Goal: Task Accomplishment & Management: Complete application form

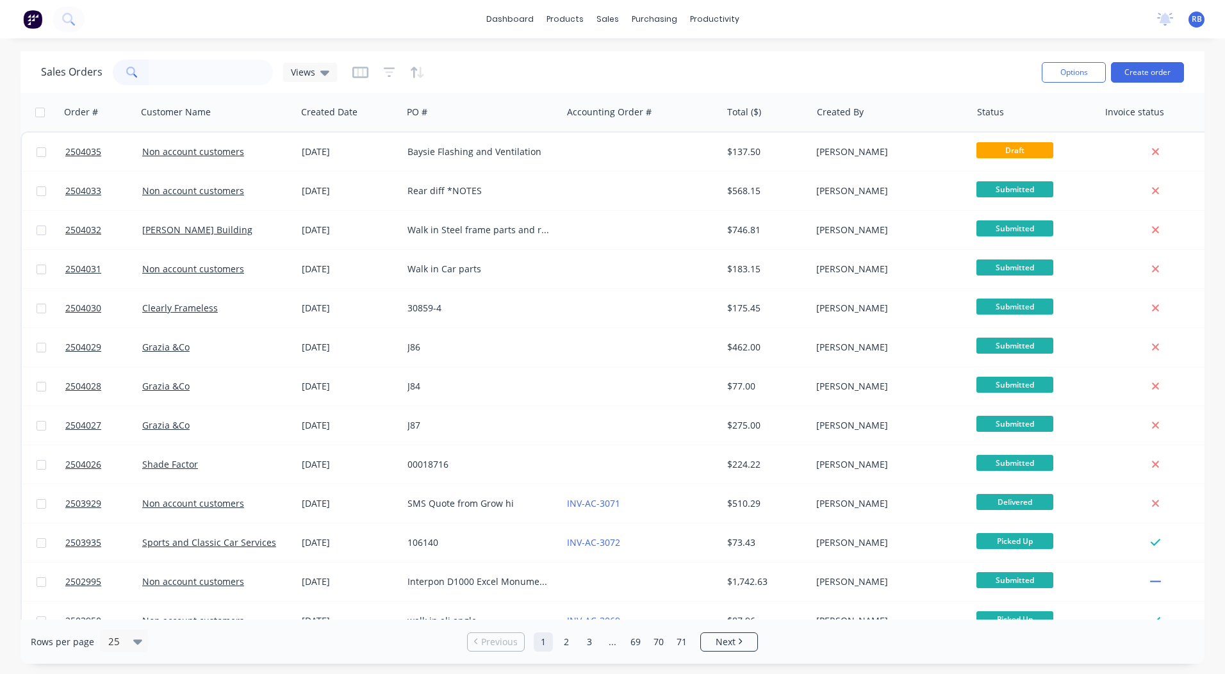
click at [178, 72] on input "text" at bounding box center [211, 73] width 125 height 26
click at [1161, 71] on button "Create order" at bounding box center [1147, 72] width 73 height 20
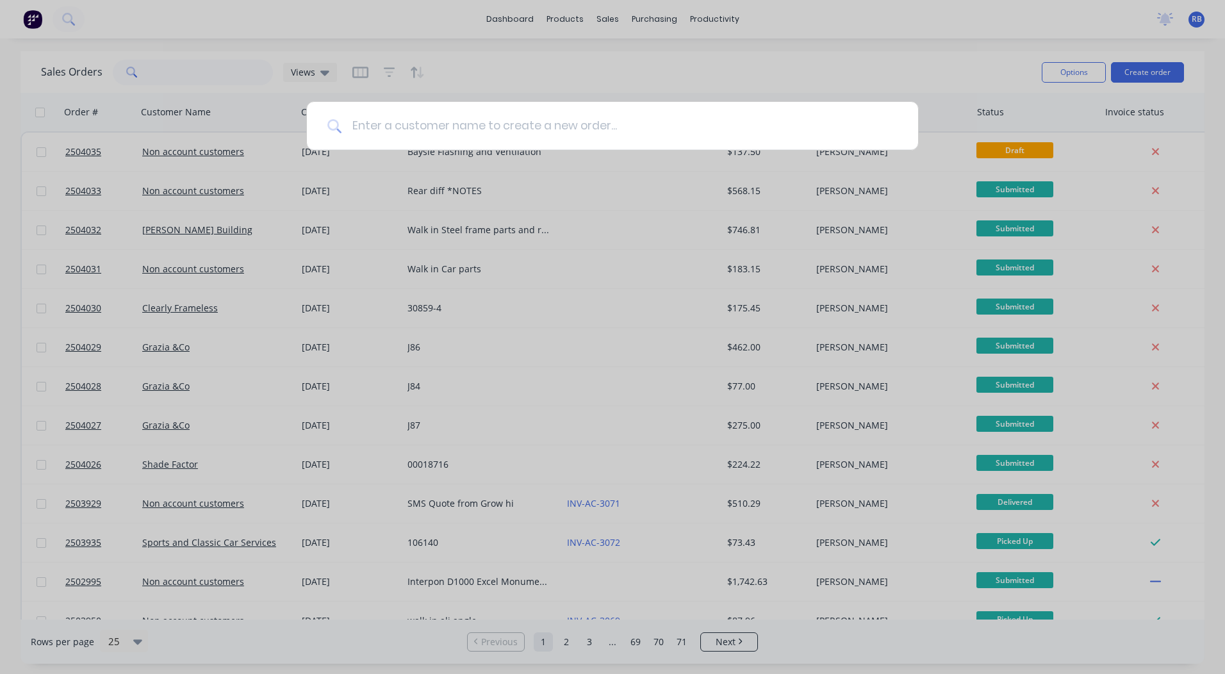
click at [411, 120] on input at bounding box center [619, 126] width 556 height 48
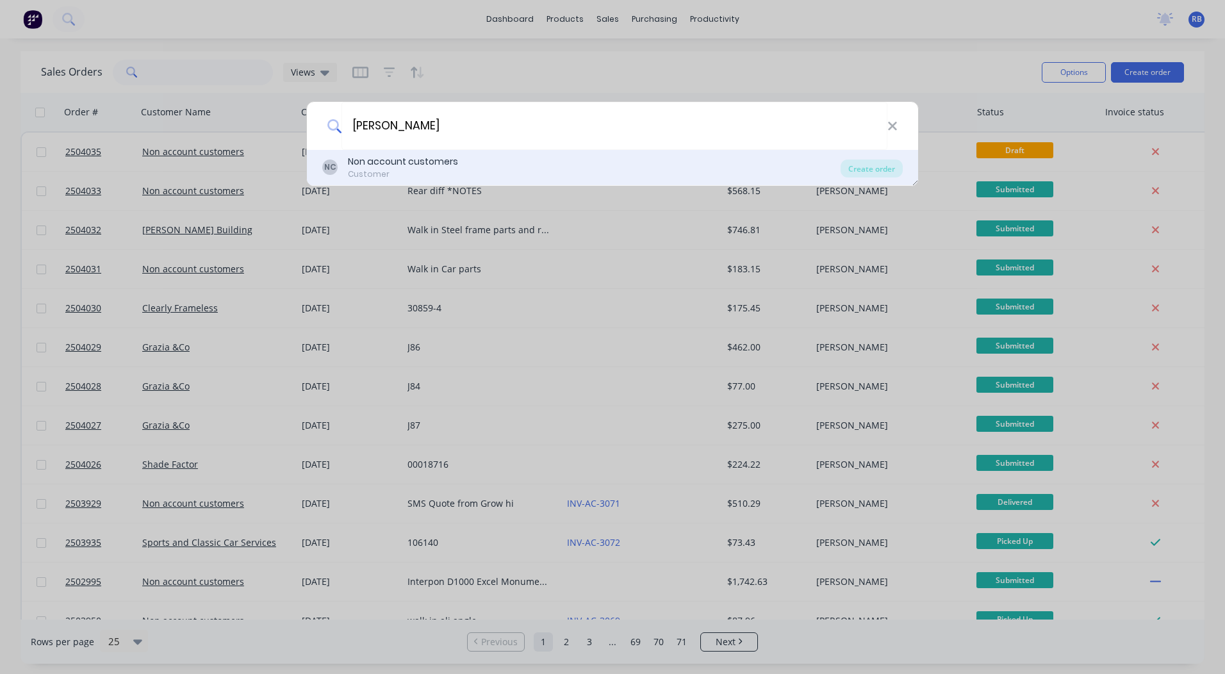
type input "[PERSON_NAME]"
click at [368, 168] on div "Customer" at bounding box center [403, 174] width 110 height 12
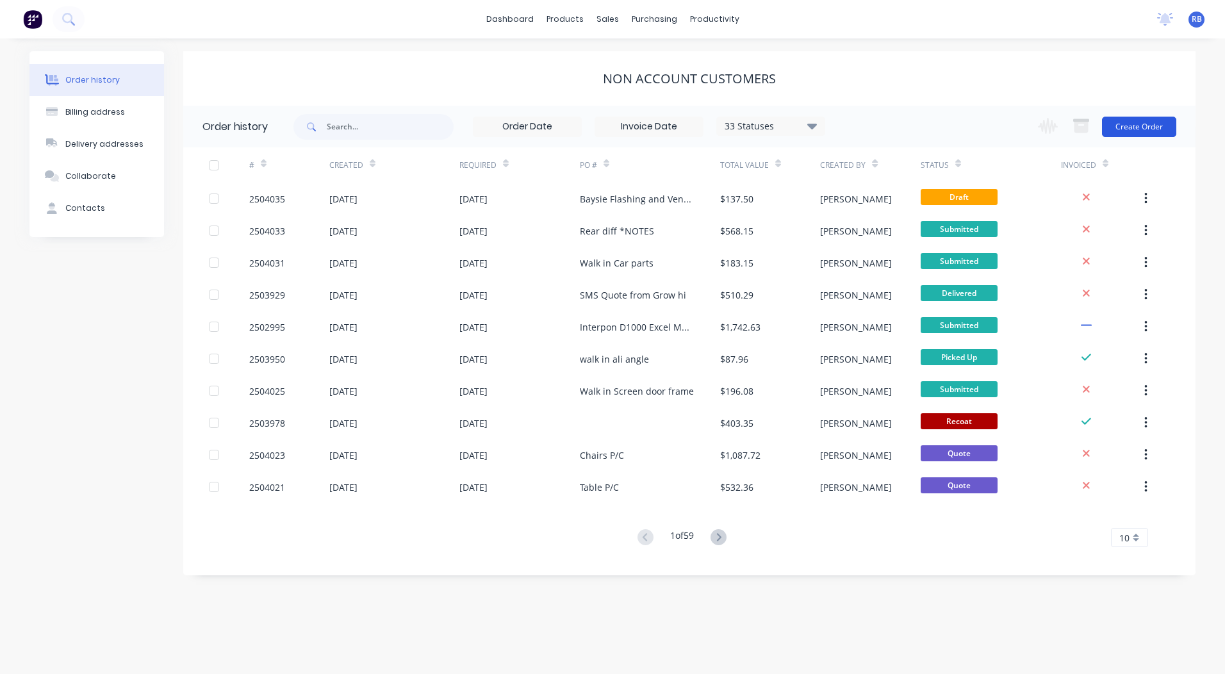
click at [1144, 117] on button "Create Order" at bounding box center [1139, 127] width 74 height 20
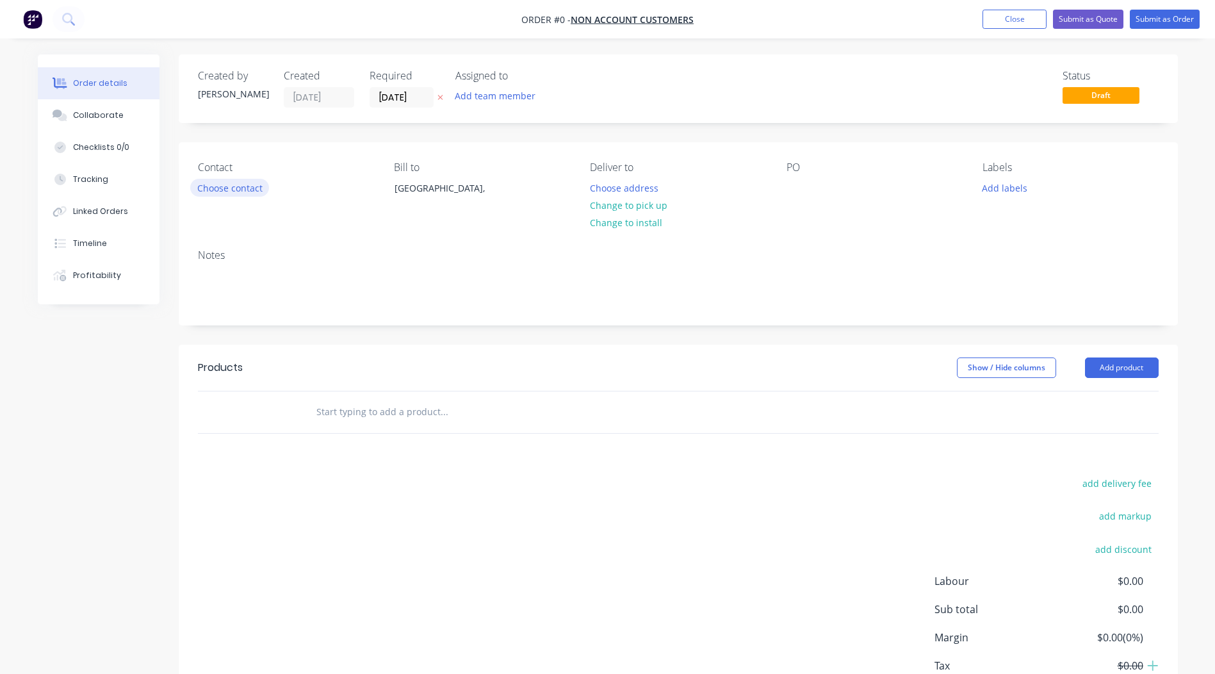
click at [241, 182] on button "Choose contact" at bounding box center [229, 187] width 79 height 17
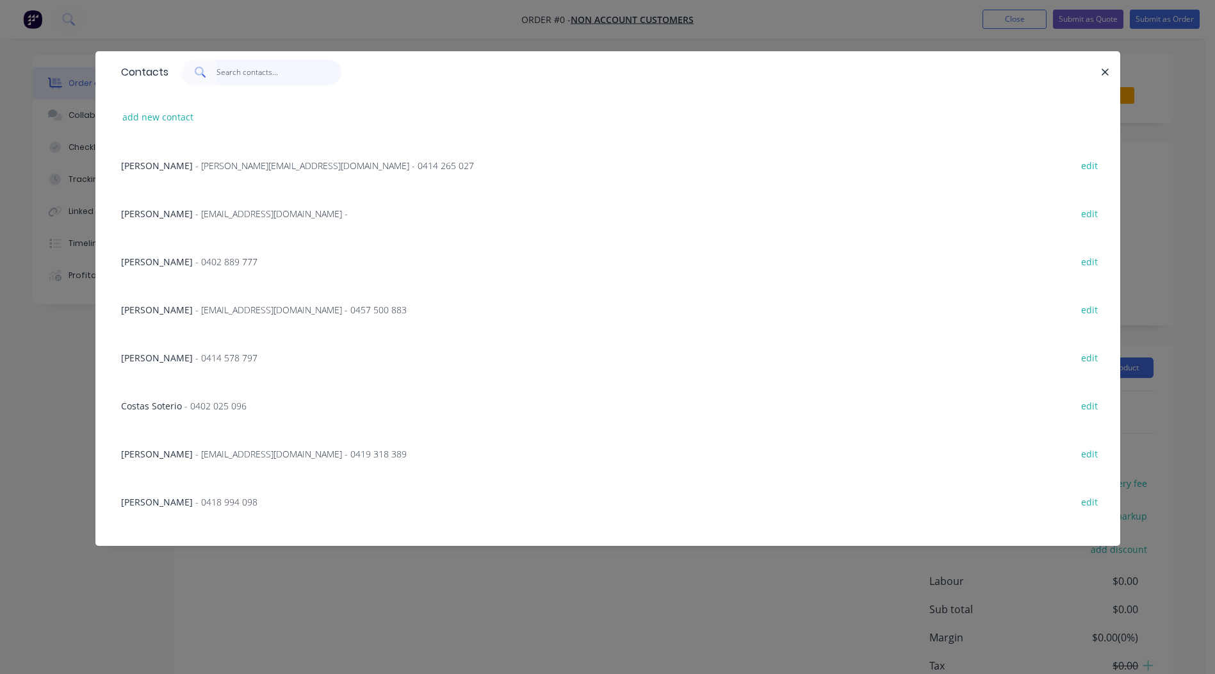
click at [227, 76] on input "text" at bounding box center [278, 73] width 125 height 26
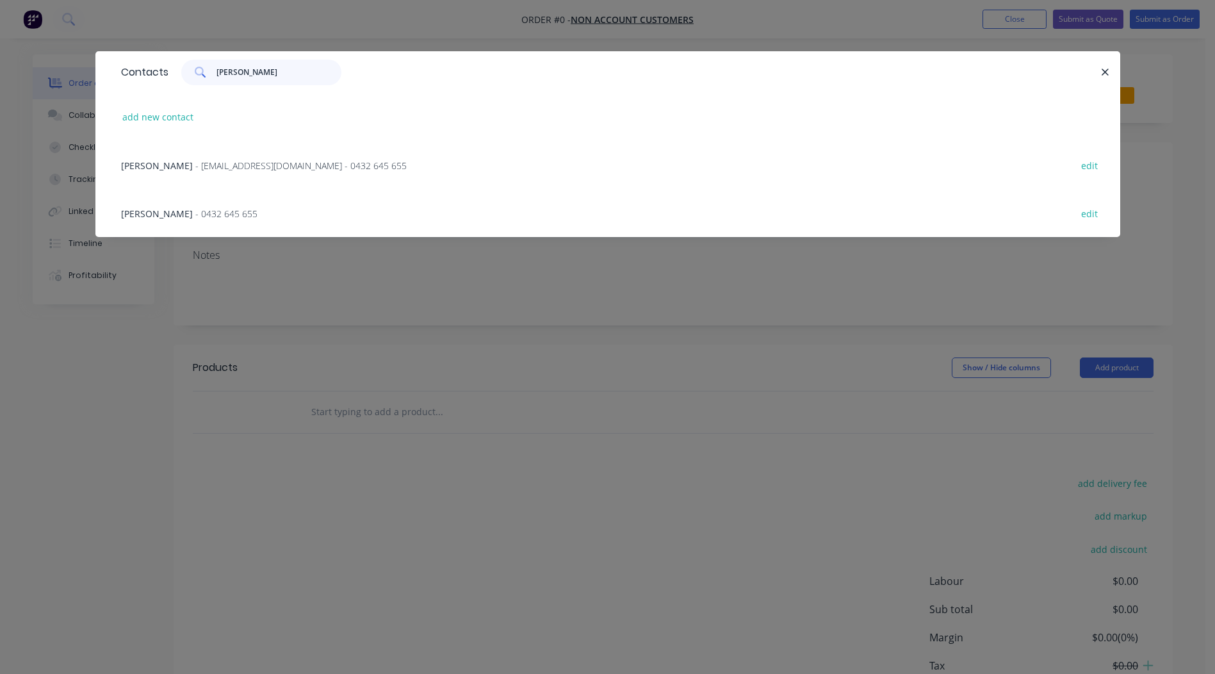
type input "[PERSON_NAME]"
click at [209, 167] on span "- [EMAIL_ADDRESS][DOMAIN_NAME] - 0432 645 655" at bounding box center [300, 165] width 211 height 12
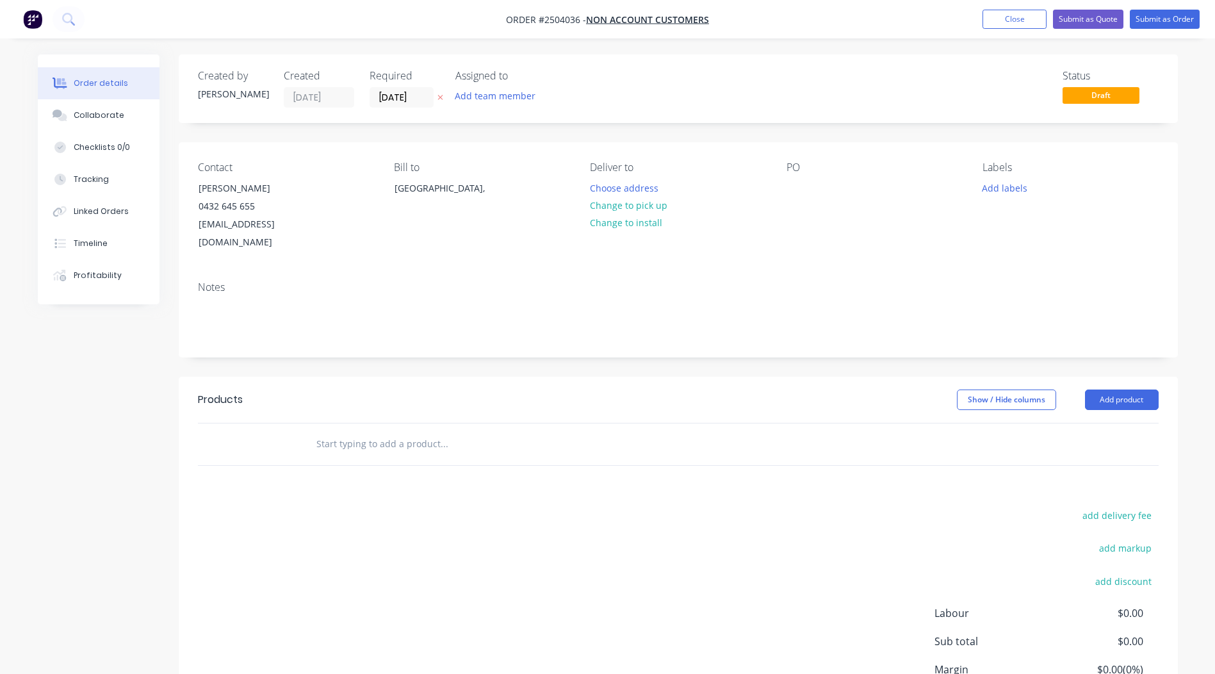
drag, startPoint x: 625, startPoint y: 204, endPoint x: 763, endPoint y: 204, distance: 138.3
click at [625, 204] on button "Change to pick up" at bounding box center [628, 205] width 91 height 17
click at [787, 192] on div at bounding box center [797, 188] width 20 height 19
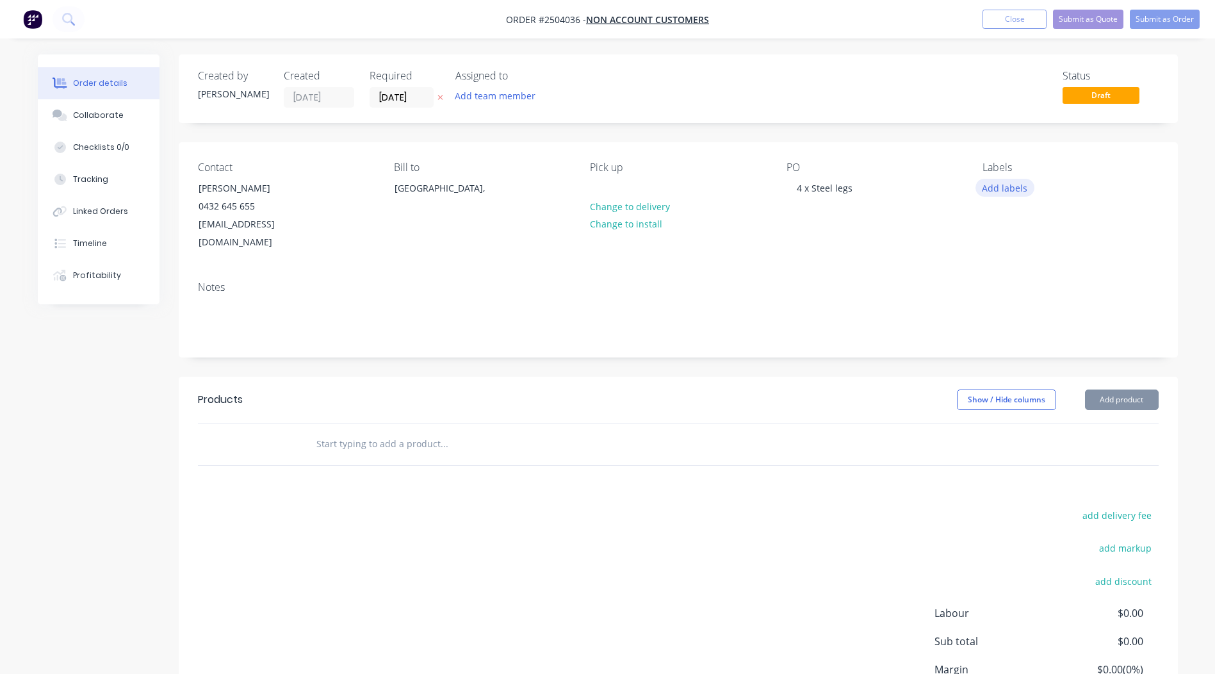
click at [989, 192] on button "Add labels" at bounding box center [1004, 187] width 59 height 17
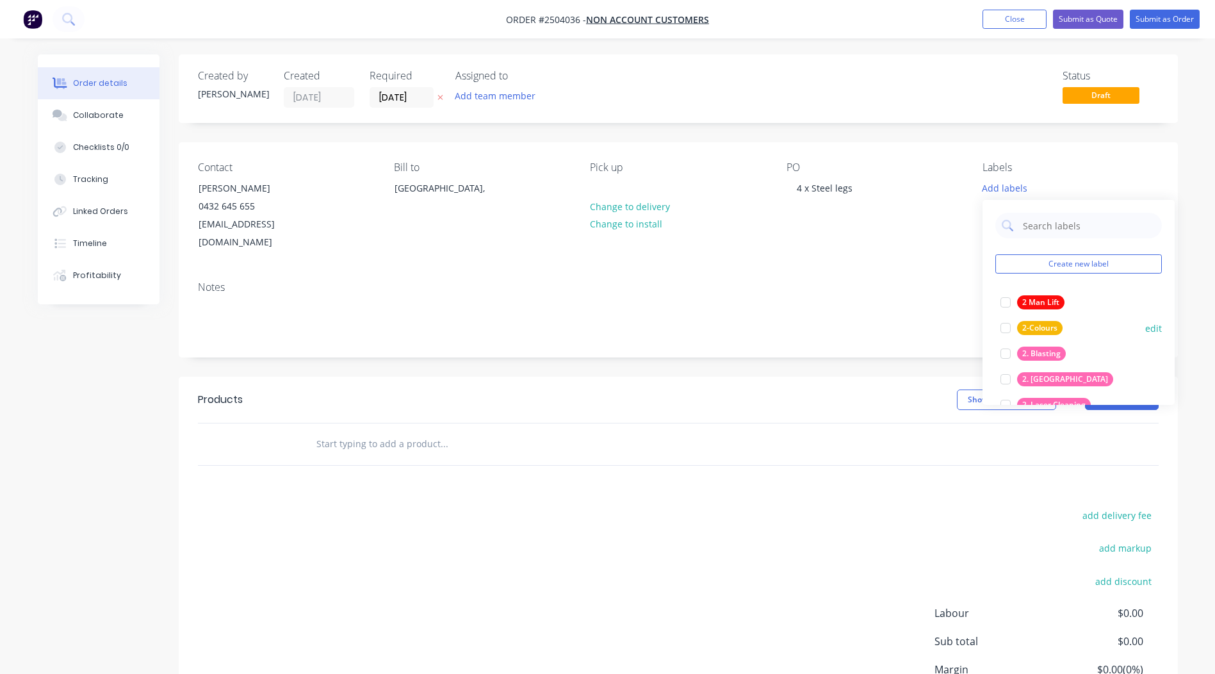
click at [1002, 350] on div at bounding box center [1006, 354] width 26 height 26
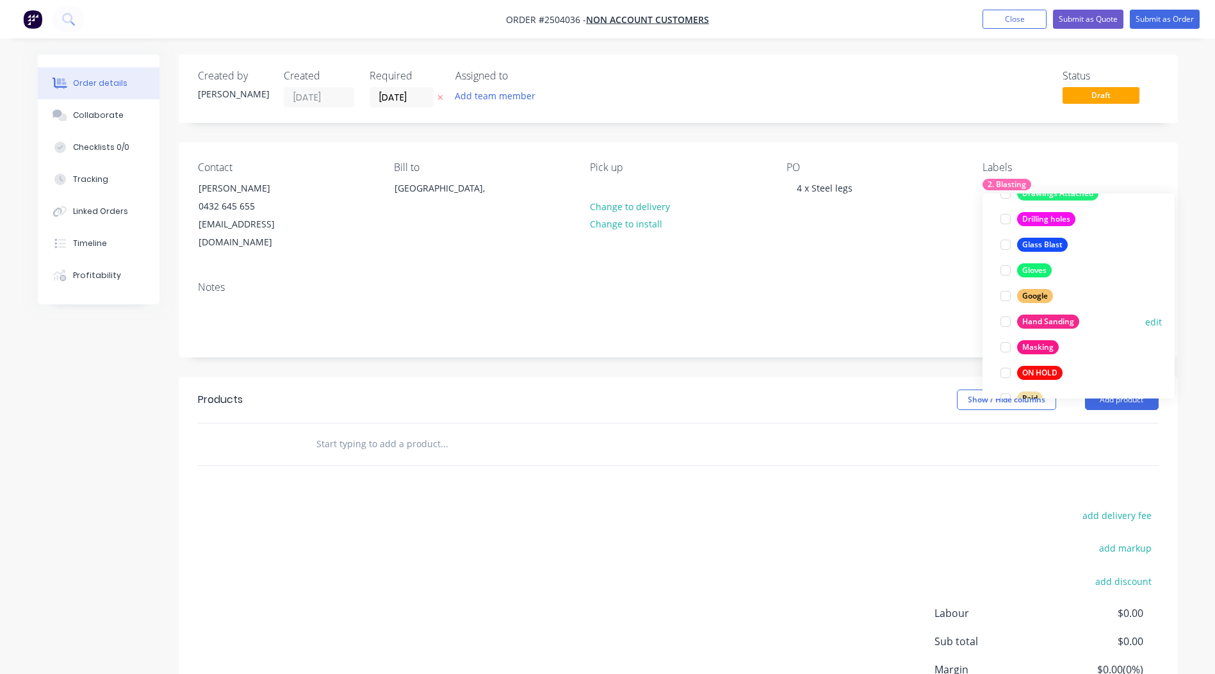
scroll to position [922, 0]
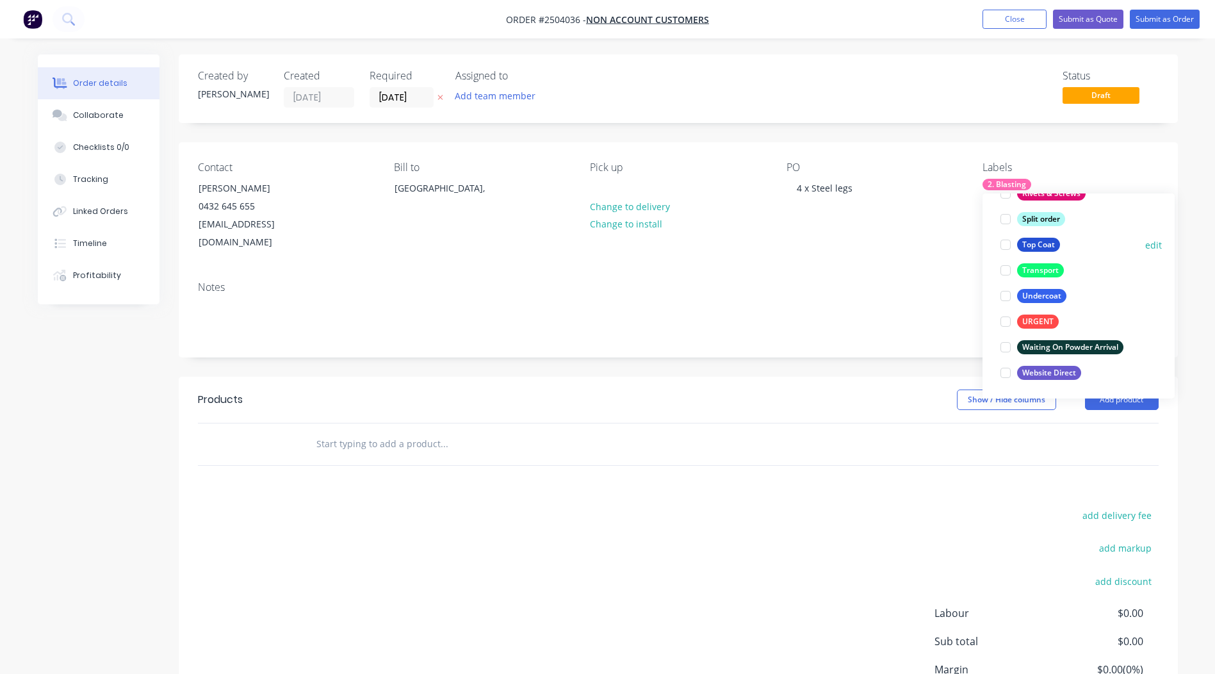
click at [1003, 249] on div at bounding box center [1006, 245] width 26 height 26
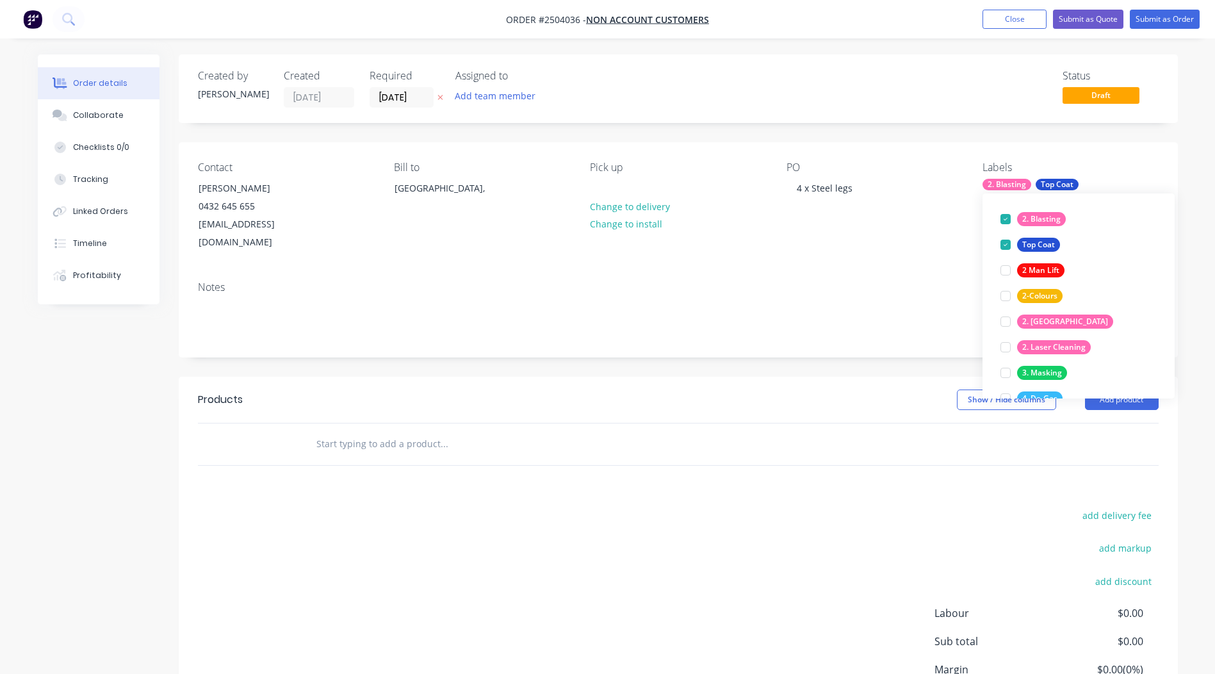
click at [803, 521] on div "add delivery fee add markup add discount Labour $0.00 Sub total $0.00 Margin $0…" at bounding box center [678, 630] width 961 height 247
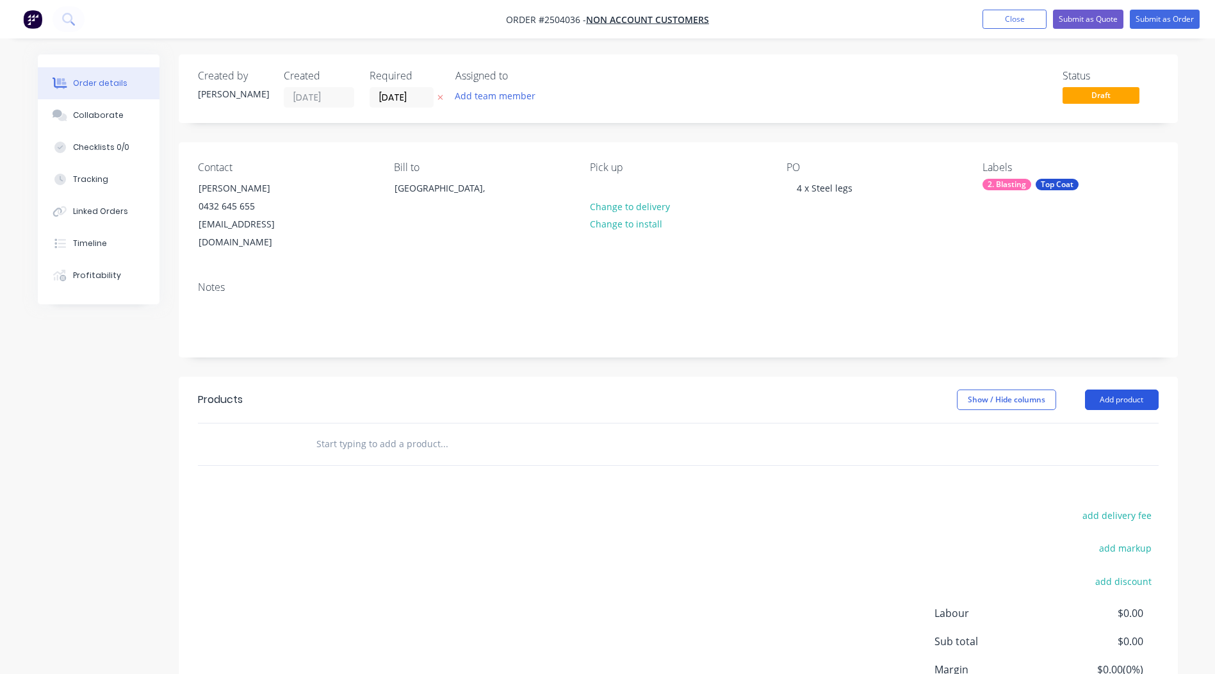
click at [1118, 389] on button "Add product" at bounding box center [1122, 399] width 74 height 20
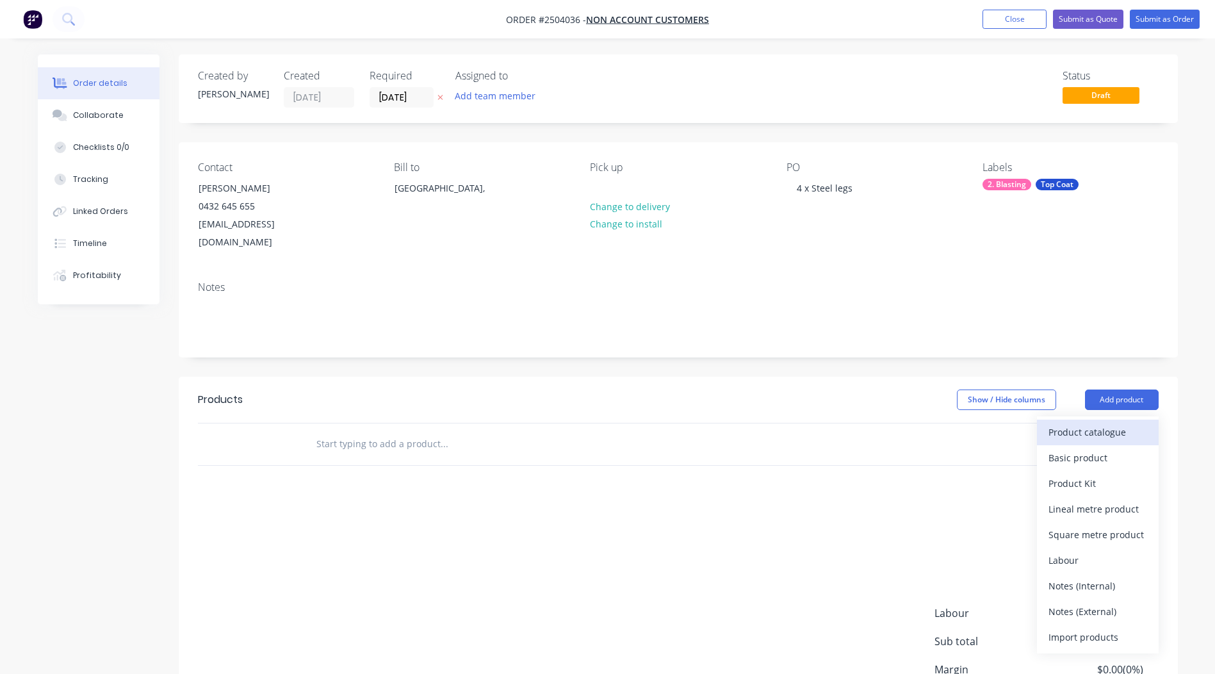
click at [1089, 423] on div "Product catalogue" at bounding box center [1097, 432] width 99 height 19
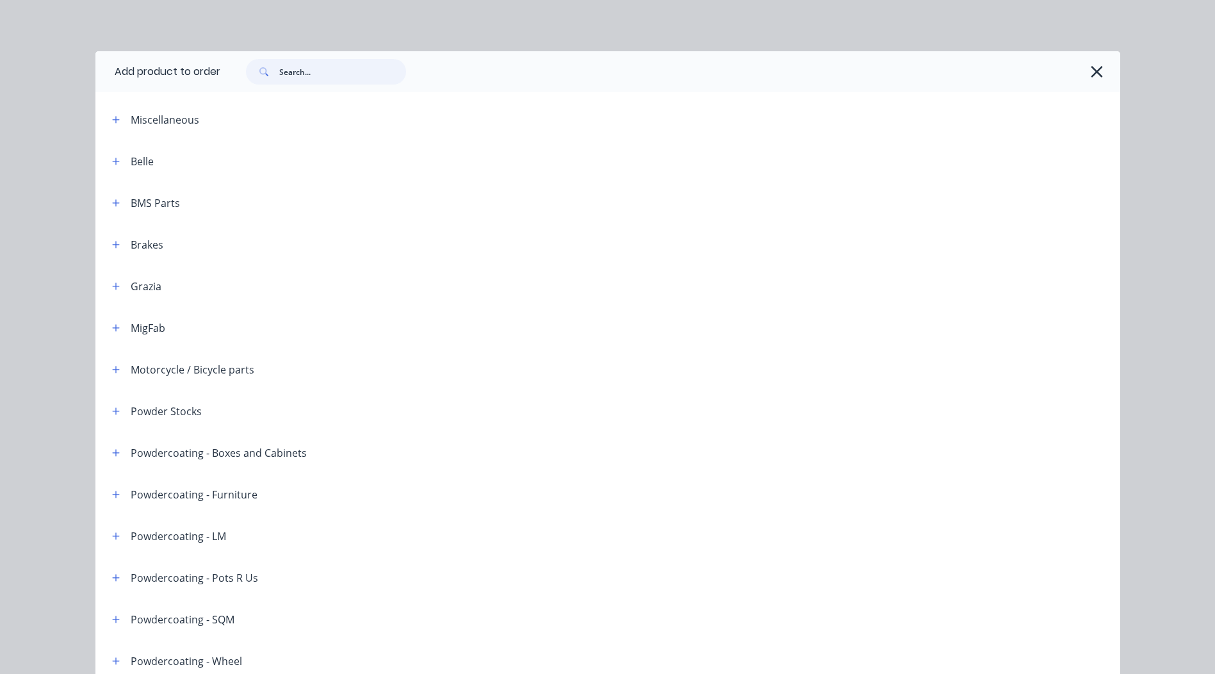
click at [318, 76] on input "text" at bounding box center [342, 72] width 127 height 26
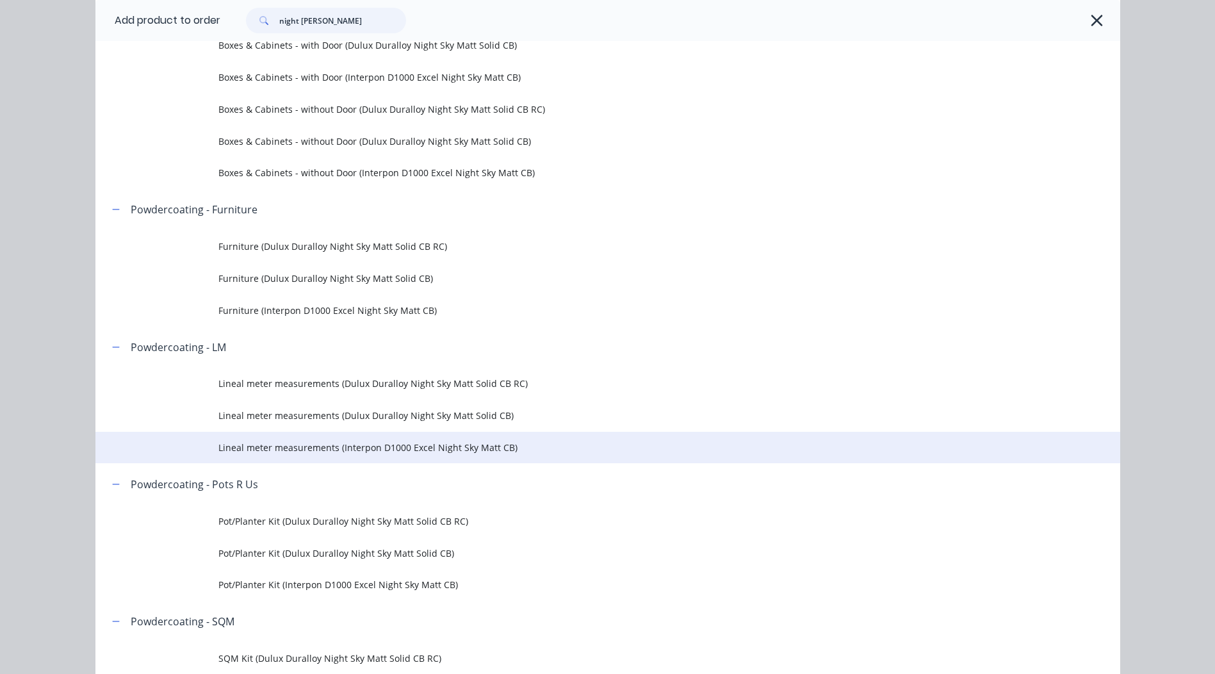
scroll to position [192, 0]
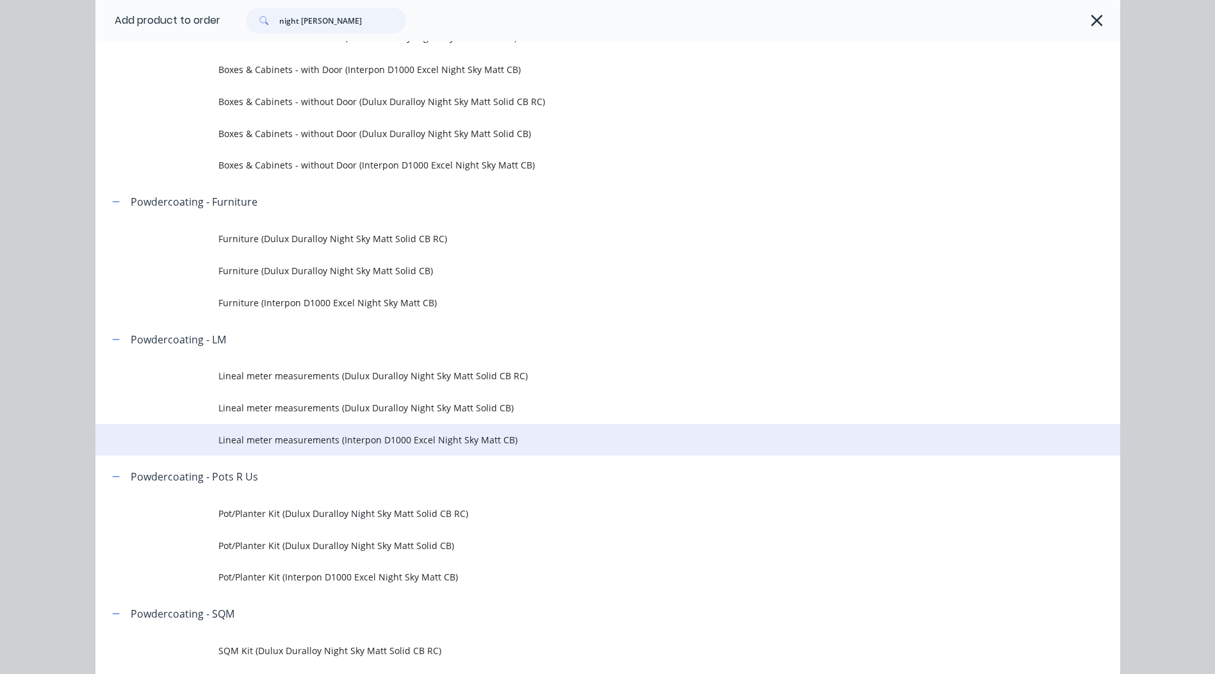
type input "night [PERSON_NAME]"
click at [395, 436] on span "Lineal meter measurements (Interpon D1000 Excel Night Sky Matt CB)" at bounding box center [578, 439] width 721 height 13
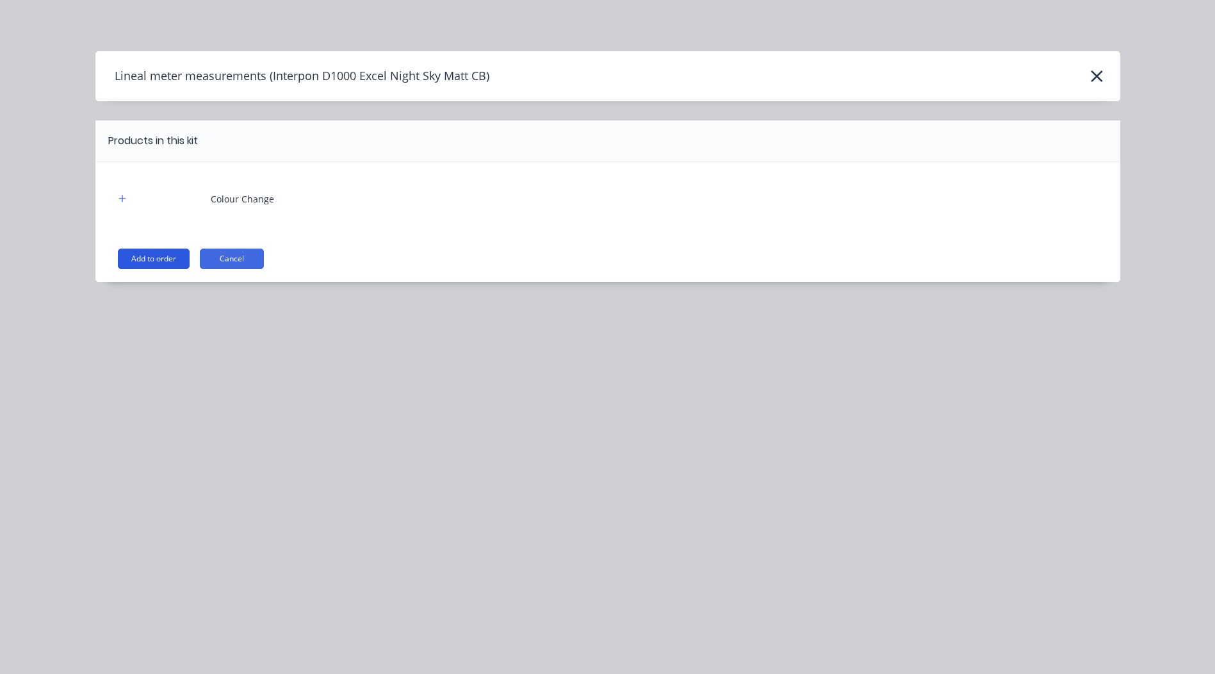
click at [143, 262] on button "Add to order" at bounding box center [154, 259] width 72 height 20
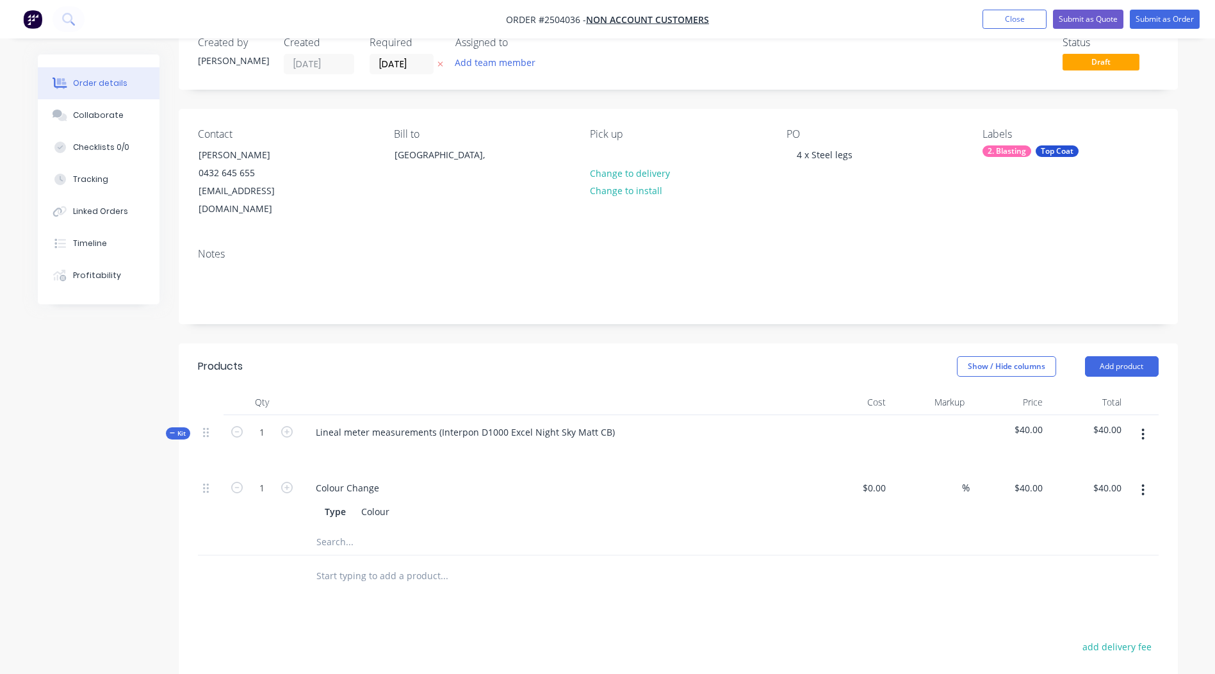
scroll to position [64, 0]
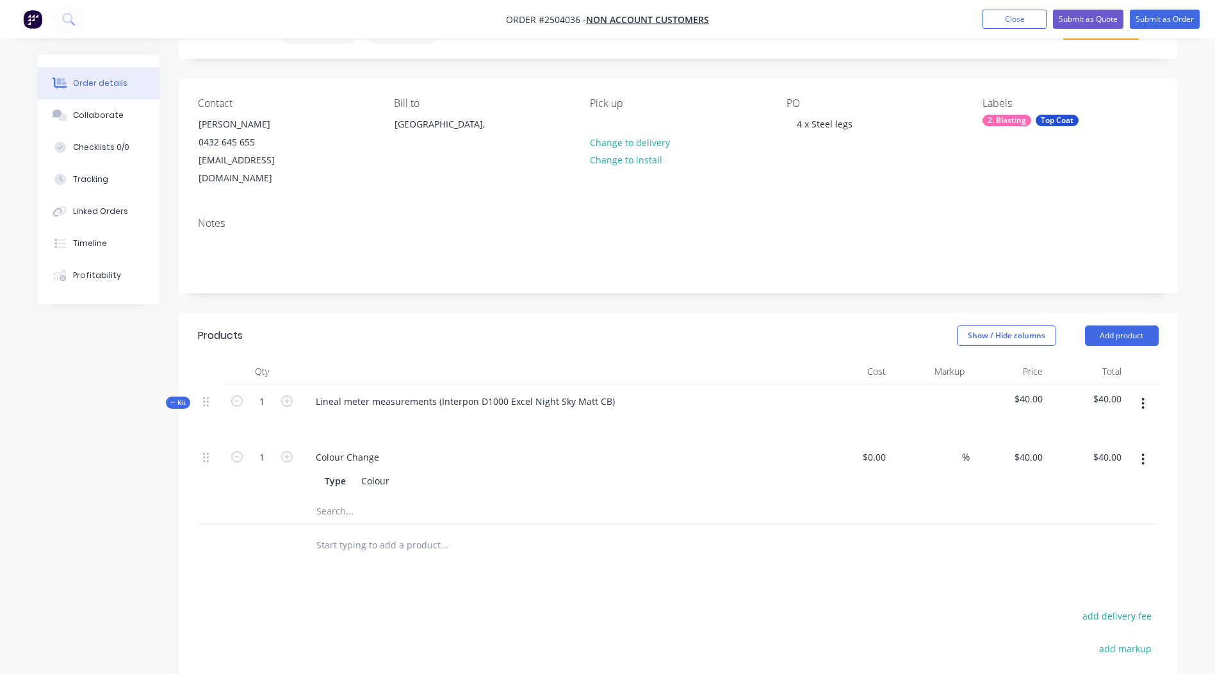
click at [1136, 392] on button "button" at bounding box center [1143, 403] width 30 height 23
click at [1100, 428] on div "Add product to kit" at bounding box center [1097, 437] width 99 height 19
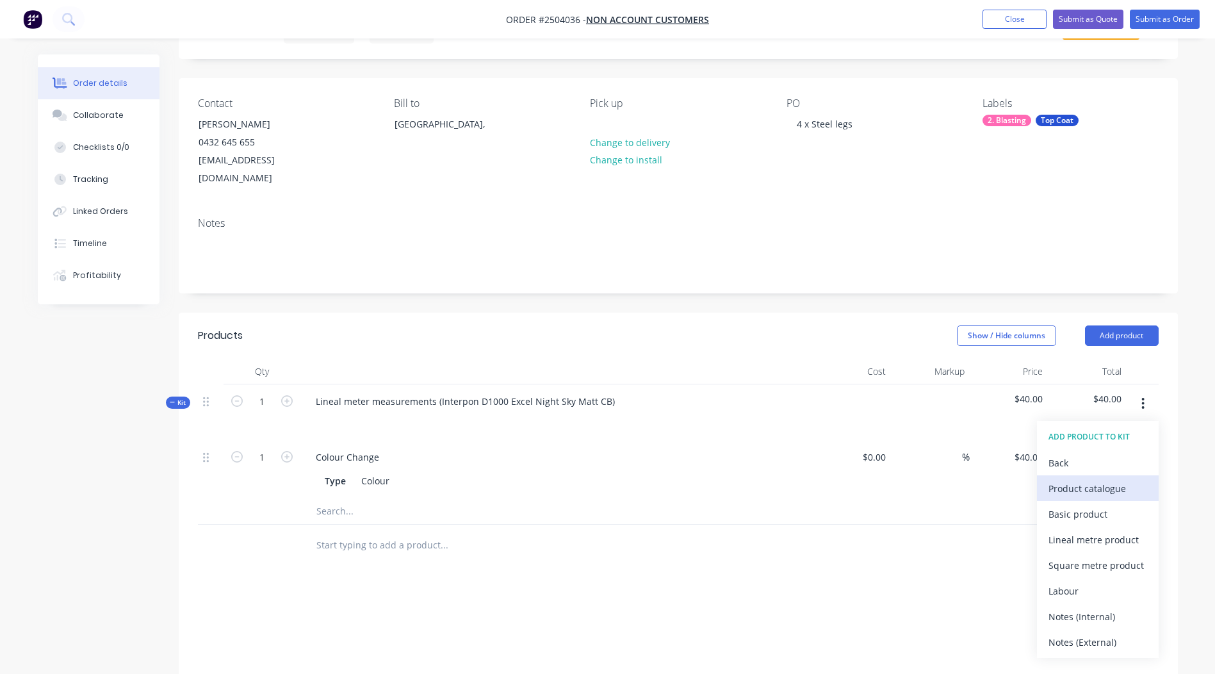
click at [1086, 479] on div "Product catalogue" at bounding box center [1097, 488] width 99 height 19
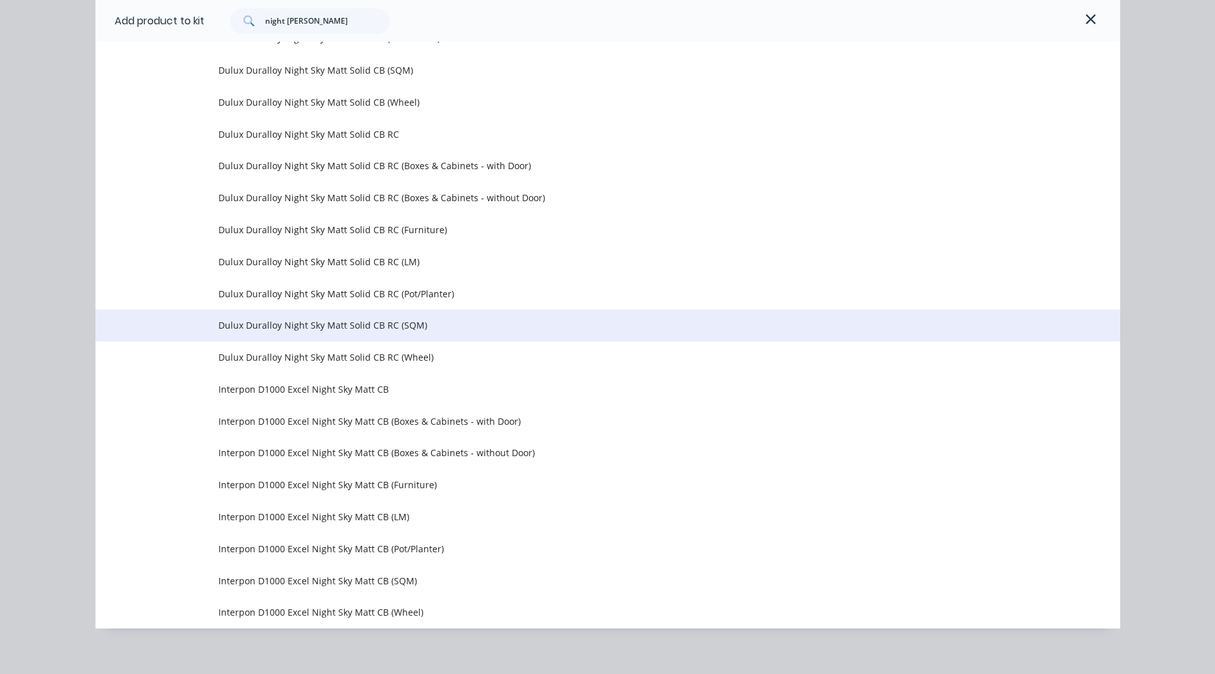
scroll to position [580, 0]
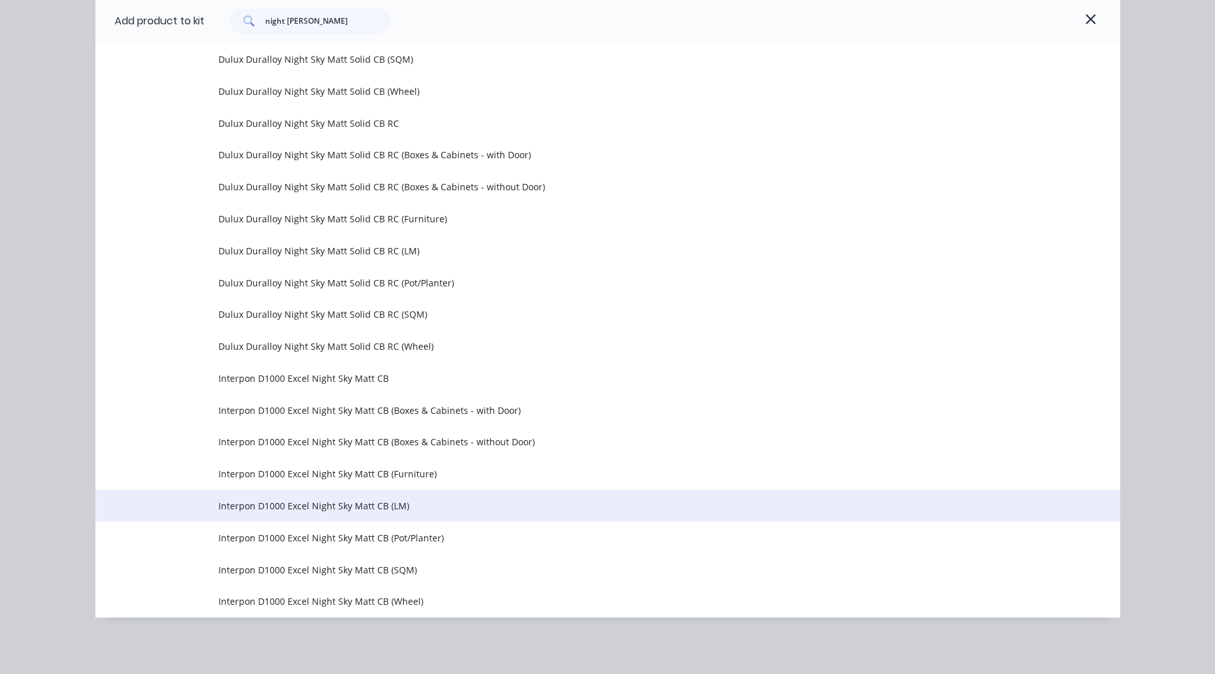
click at [375, 507] on span "Interpon D1000 Excel Night Sky Matt CB (LM)" at bounding box center [578, 505] width 721 height 13
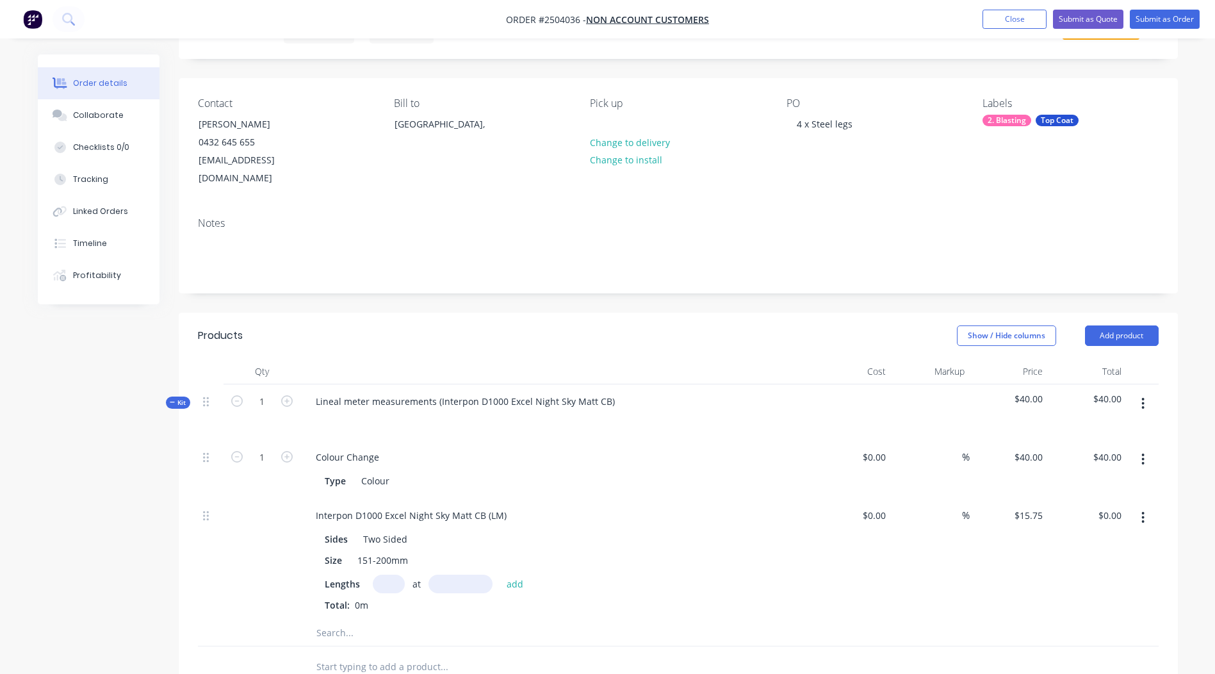
click at [394, 575] on input "text" at bounding box center [389, 584] width 32 height 19
type input "4"
type input "860"
click at [500, 575] on button "add" at bounding box center [515, 583] width 30 height 17
type input "$54.18"
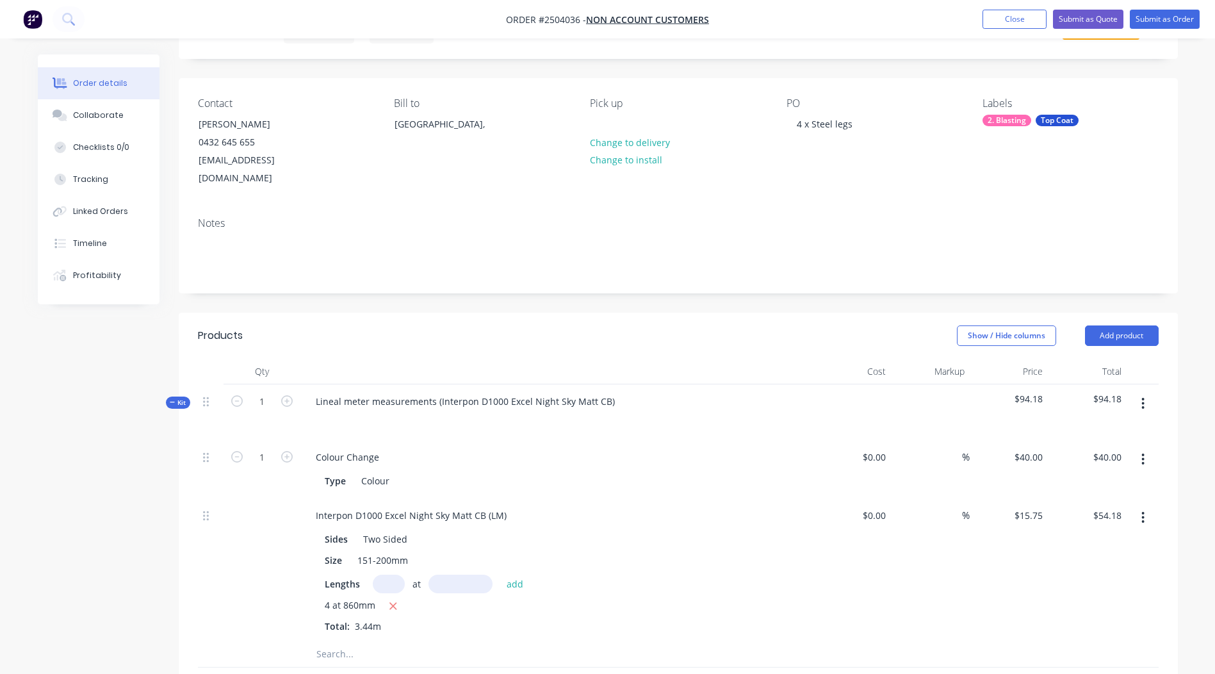
click at [1138, 392] on button "button" at bounding box center [1143, 403] width 30 height 23
click at [1093, 428] on div "Add product to kit" at bounding box center [1097, 437] width 99 height 19
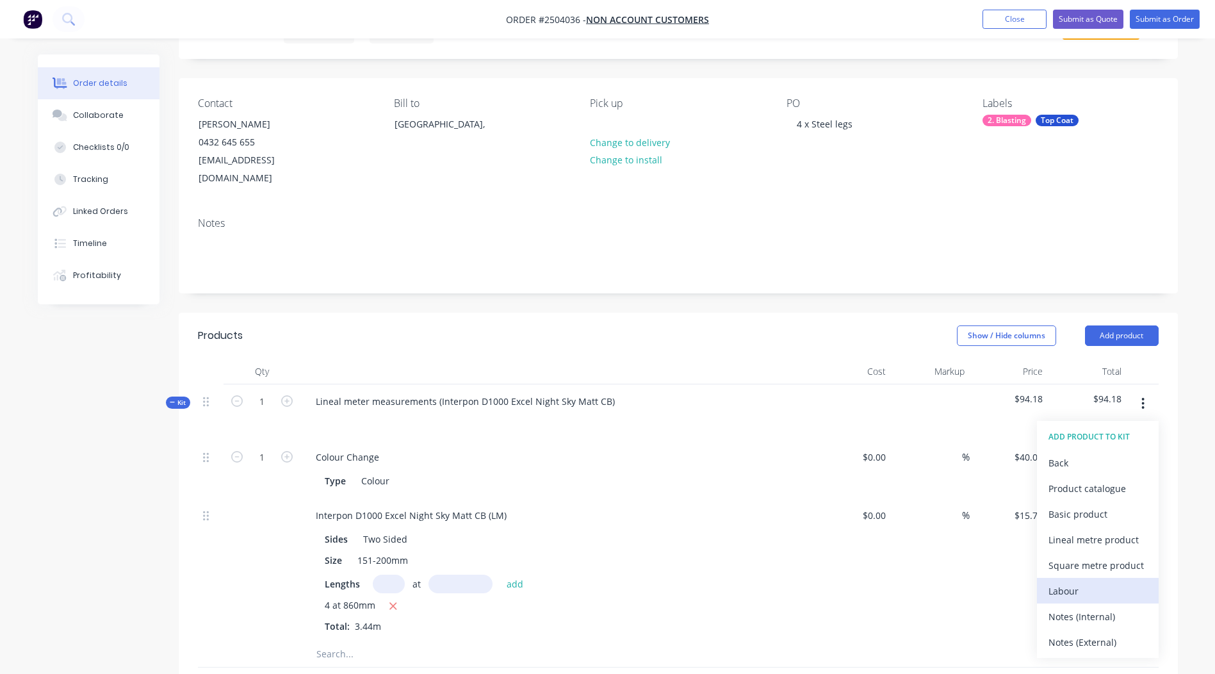
click at [1091, 582] on div "Labour" at bounding box center [1097, 591] width 99 height 19
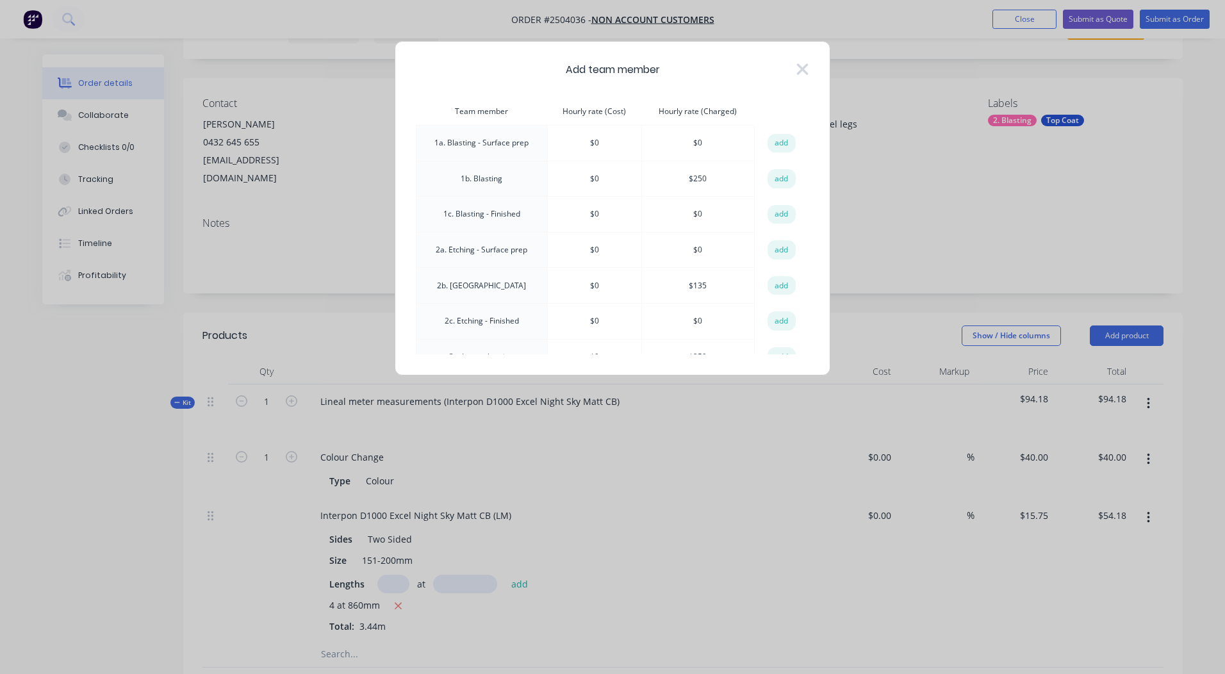
click at [773, 175] on button "add" at bounding box center [781, 178] width 28 height 19
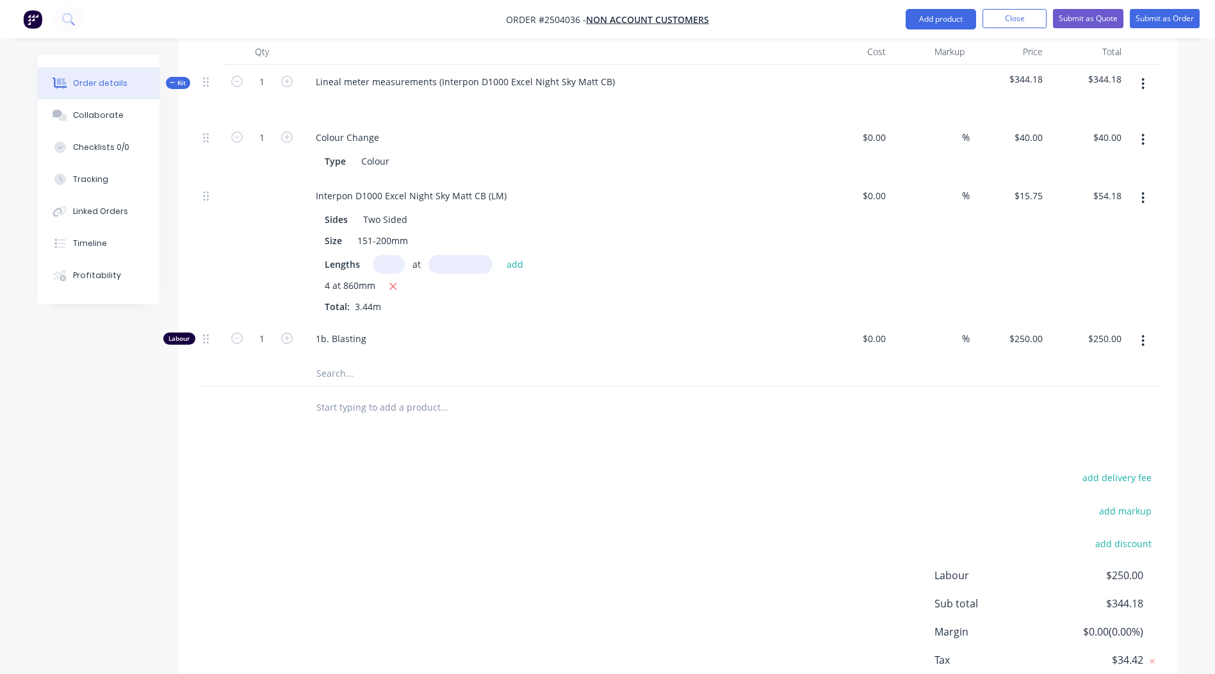
scroll to position [384, 0]
click at [599, 542] on div "add delivery fee add markup add discount Labour $250.00 Sub total $344.18 Margi…" at bounding box center [678, 591] width 961 height 247
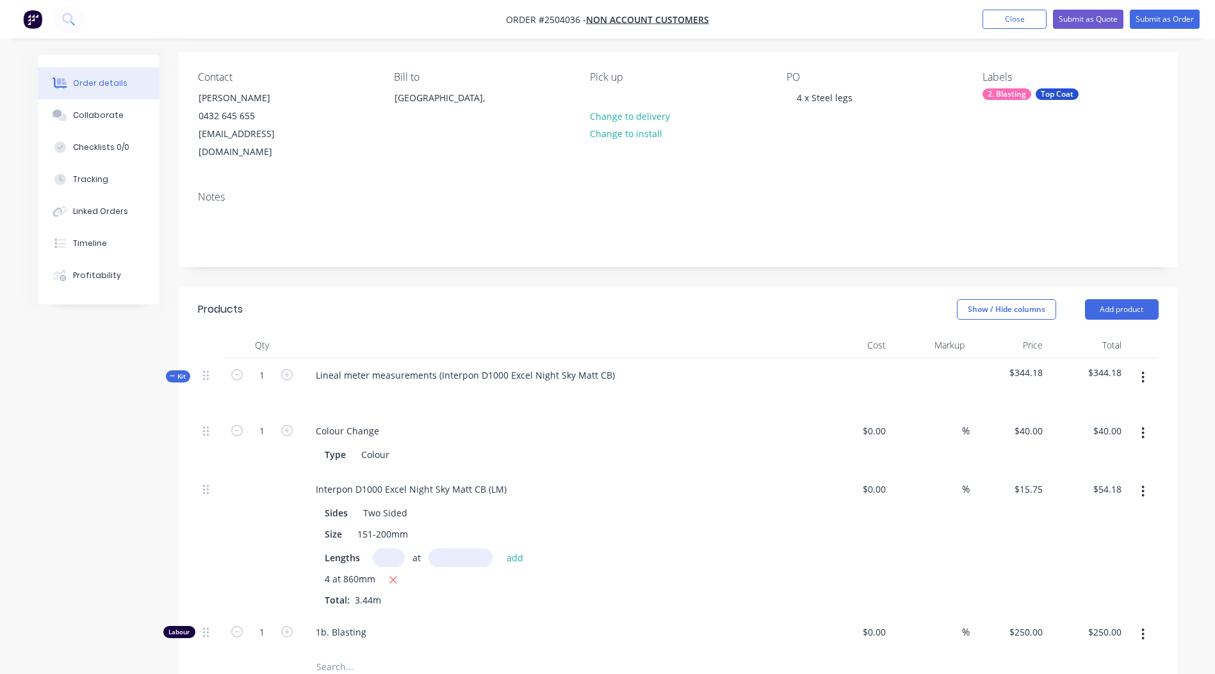
scroll to position [0, 0]
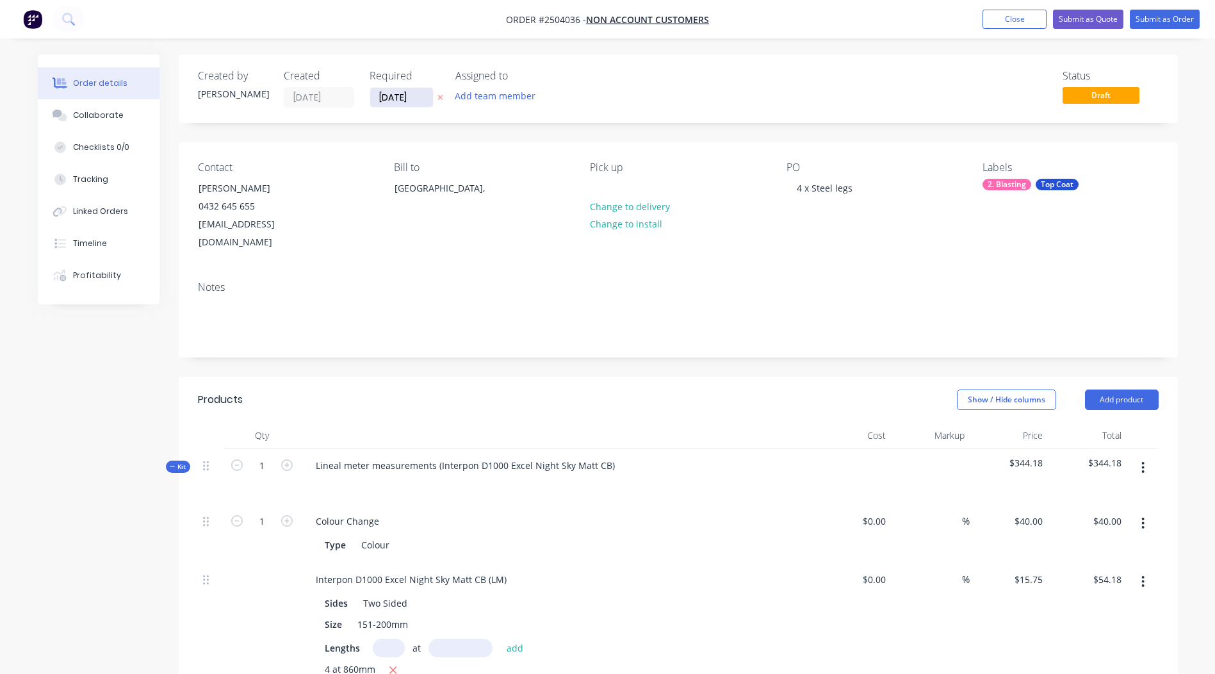
click at [402, 94] on input "[DATE]" at bounding box center [401, 97] width 63 height 19
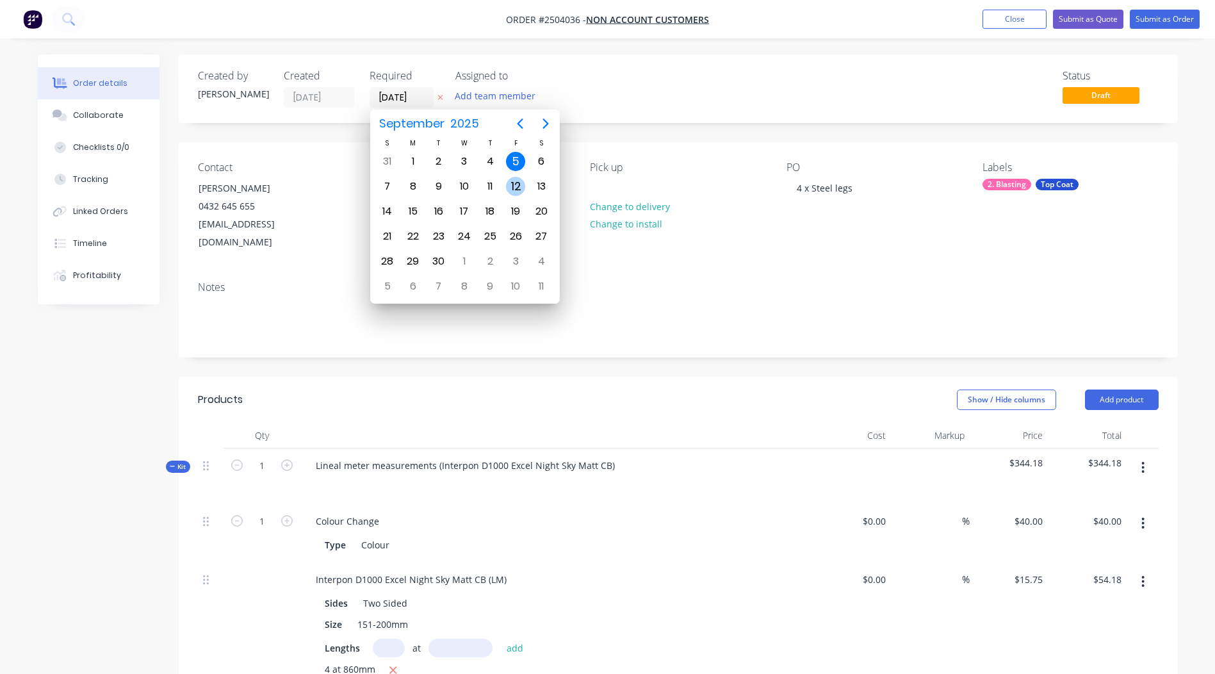
click at [516, 188] on div "12" at bounding box center [515, 186] width 19 height 19
type input "[DATE]"
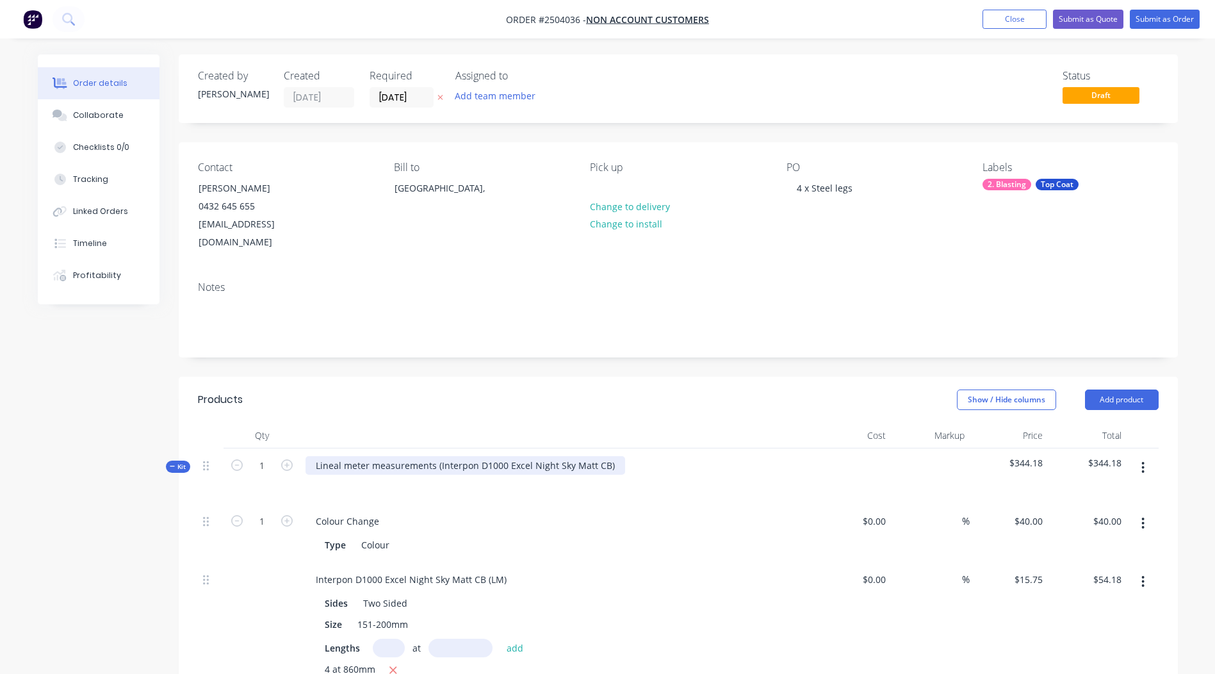
click at [458, 456] on div "Lineal meter measurements (Interpon D1000 Excel Night Sky Matt CB)" at bounding box center [466, 465] width 320 height 19
copy div "Lineal meter measurements (Interpon D1000 Excel Night Sky Matt CB)"
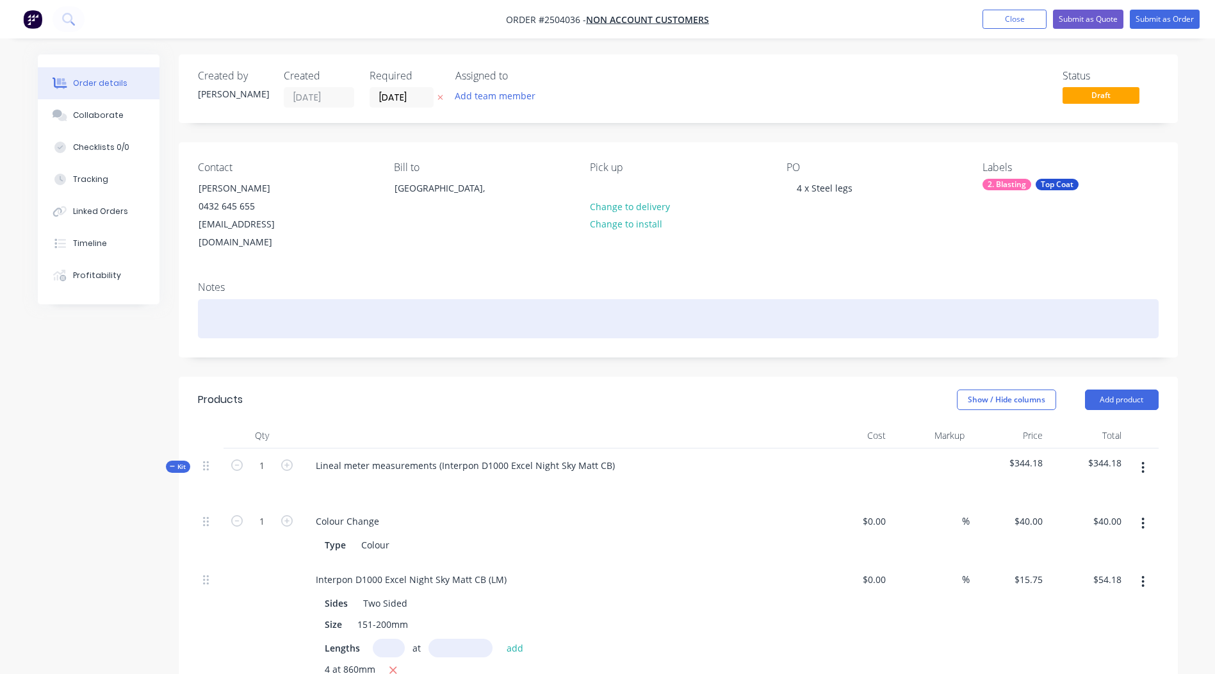
paste div
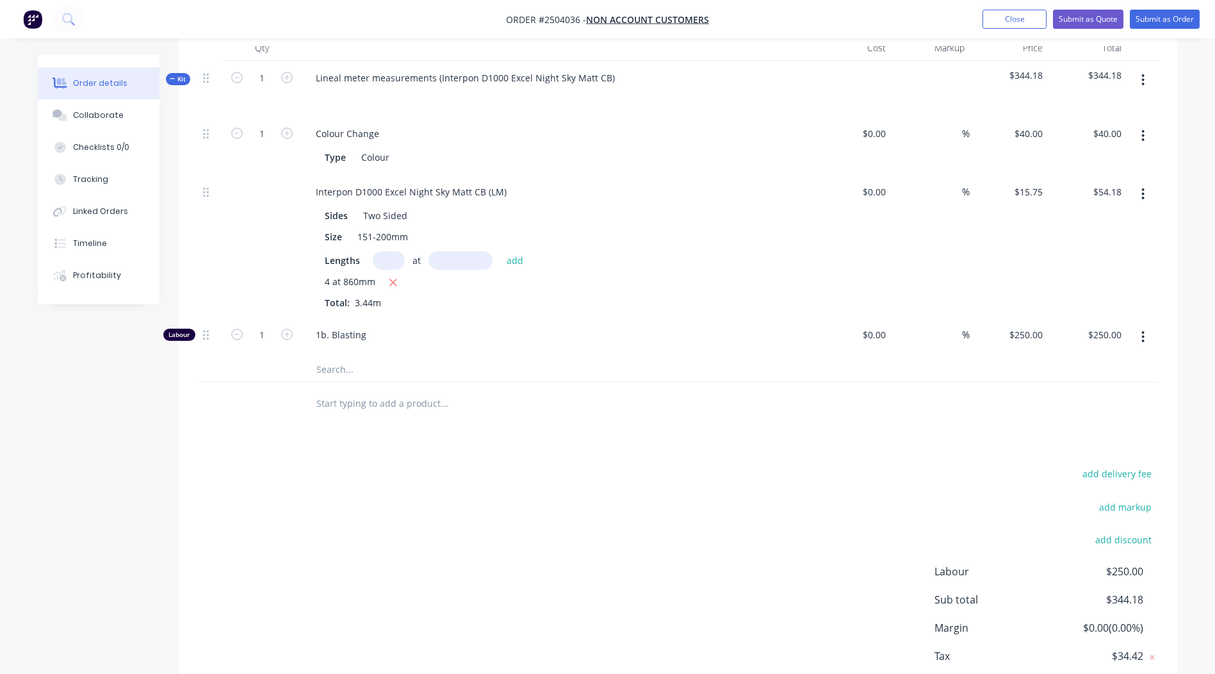
scroll to position [446, 0]
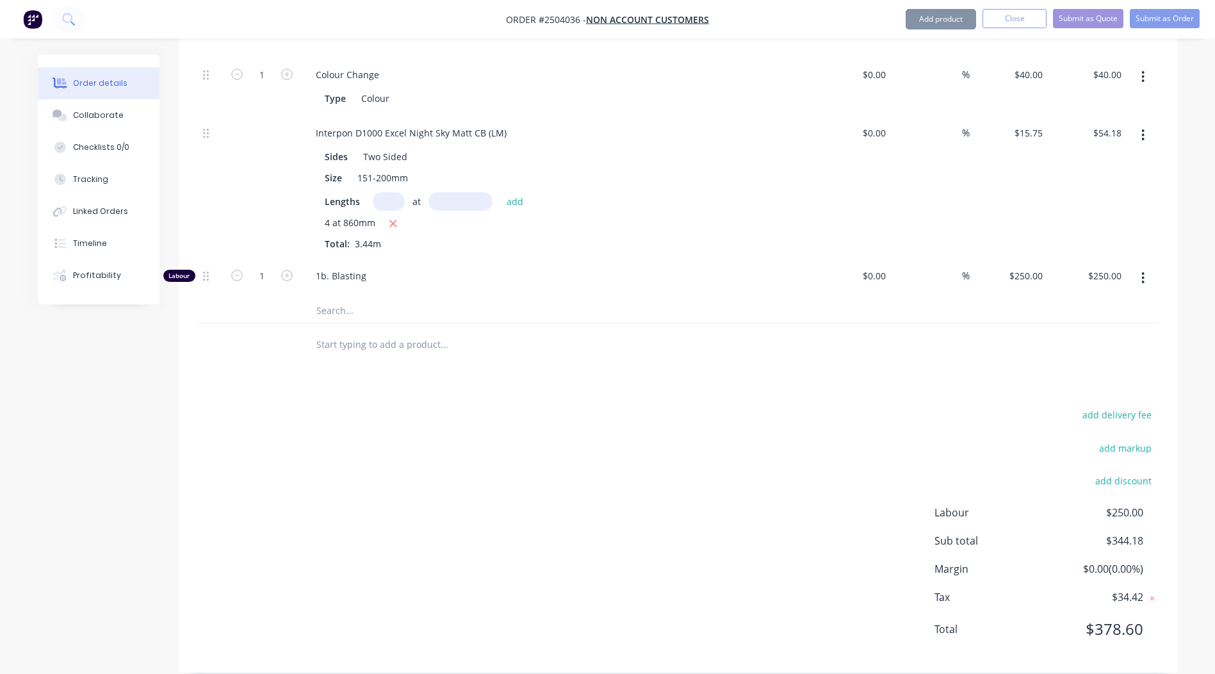
click at [728, 567] on div "add delivery fee add markup add discount Labour $250.00 Sub total $344.18 Margi…" at bounding box center [678, 529] width 961 height 247
click at [1166, 14] on button "Submit as Order" at bounding box center [1165, 18] width 70 height 19
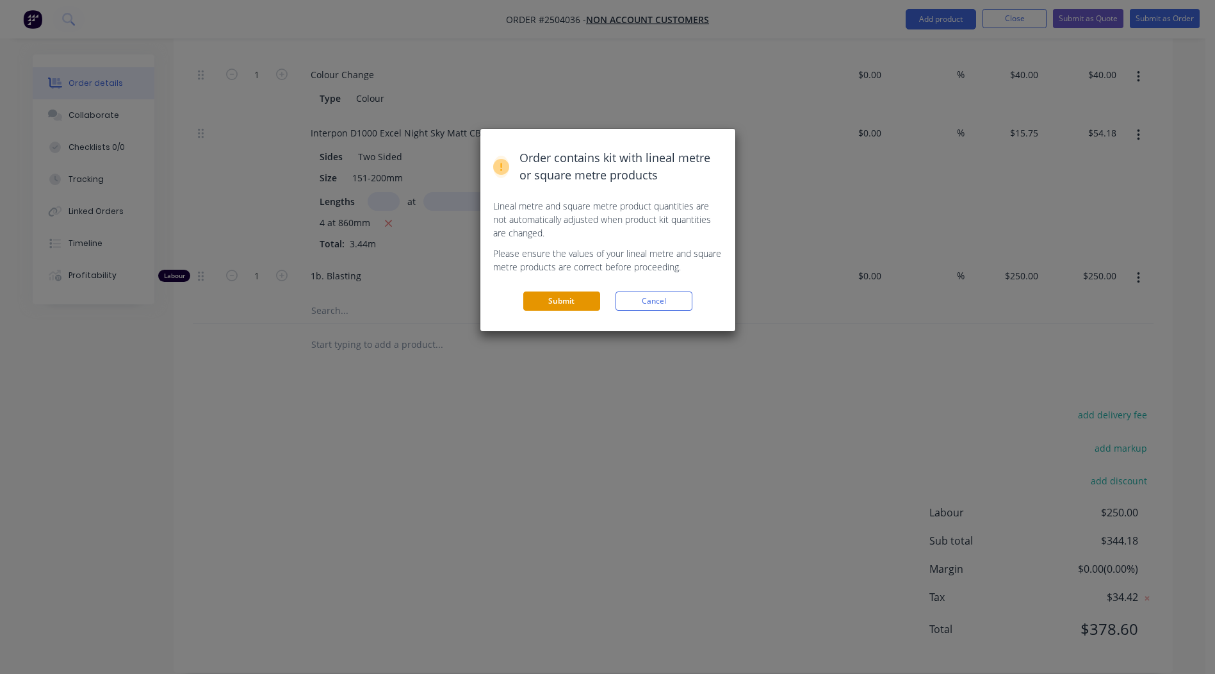
click at [559, 304] on button "Submit" at bounding box center [561, 300] width 77 height 19
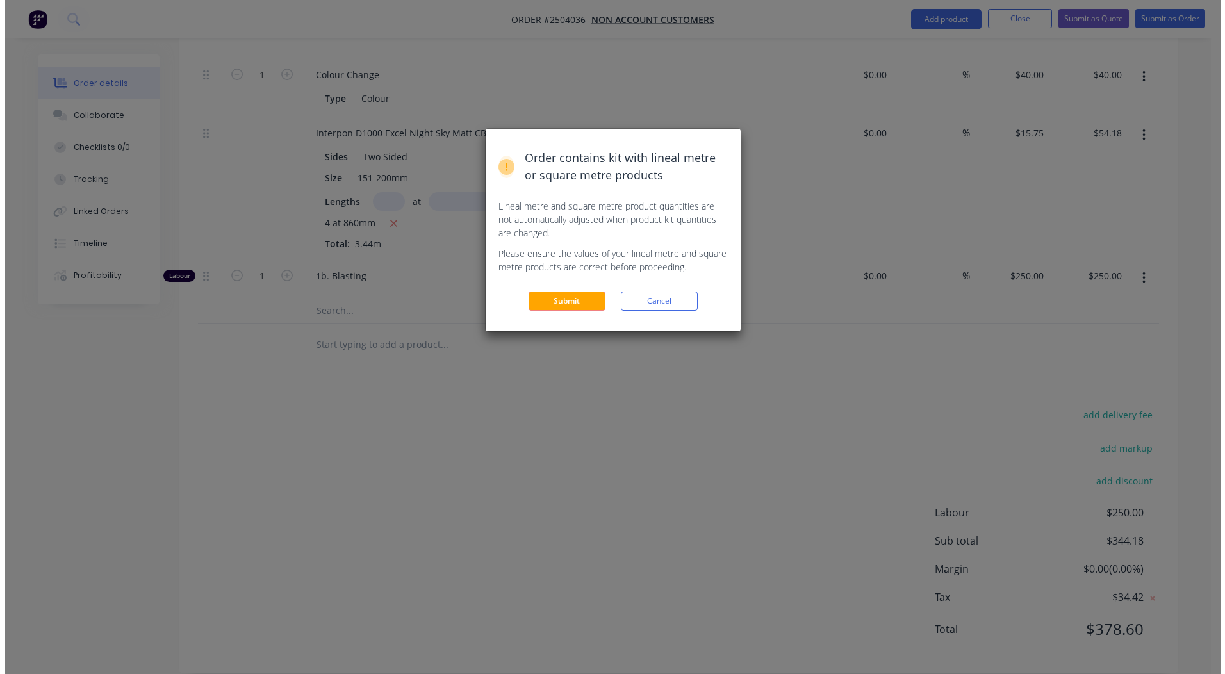
scroll to position [0, 0]
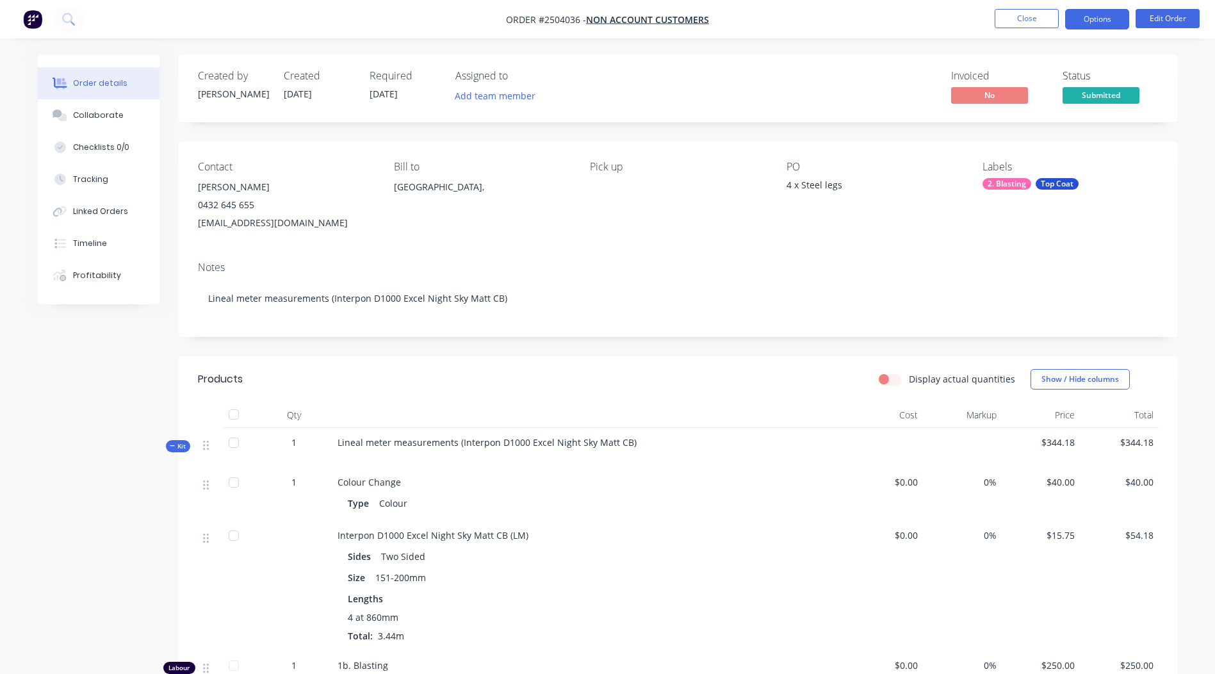
click at [1100, 21] on button "Options" at bounding box center [1097, 19] width 64 height 20
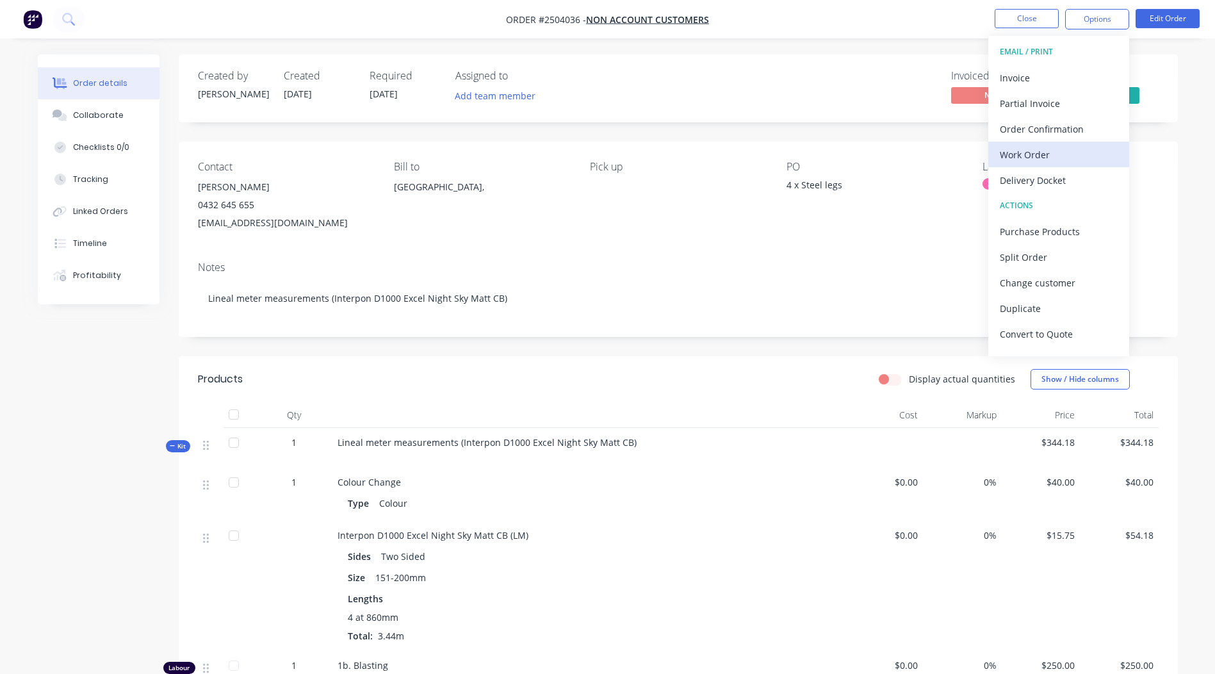
click at [1041, 152] on div "Work Order" at bounding box center [1059, 154] width 118 height 19
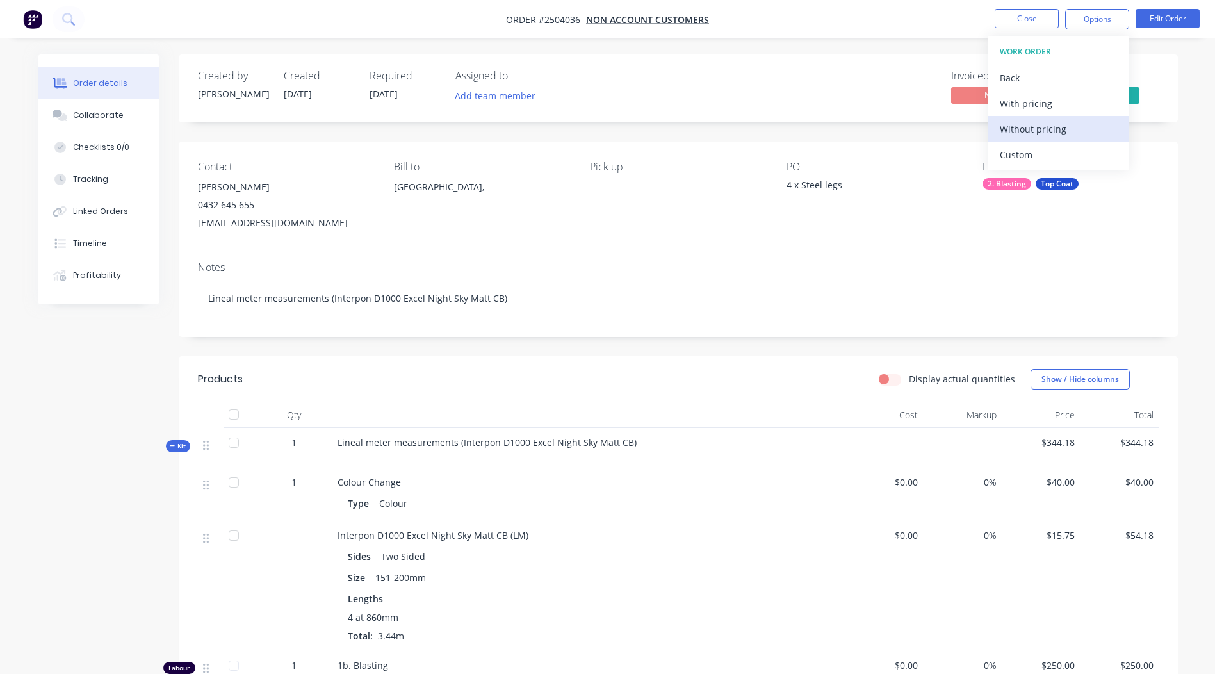
click at [1036, 123] on div "Without pricing" at bounding box center [1059, 129] width 118 height 19
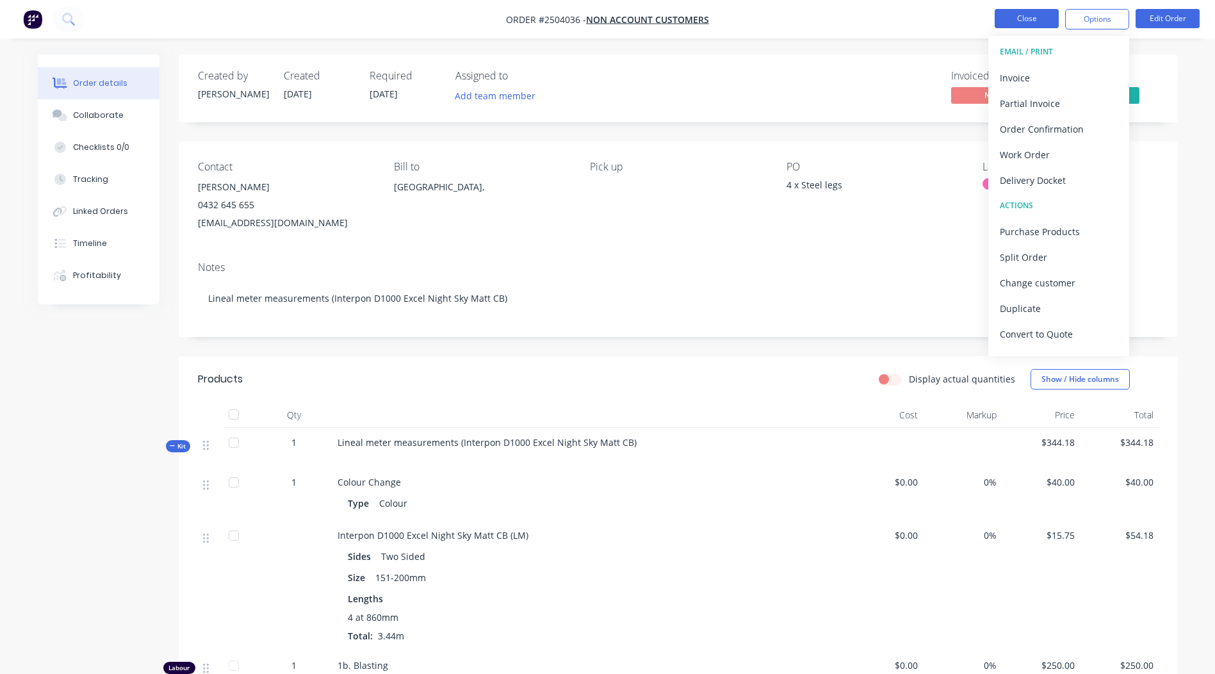
click at [1016, 12] on button "Close" at bounding box center [1027, 18] width 64 height 19
